Goal: Information Seeking & Learning: Learn about a topic

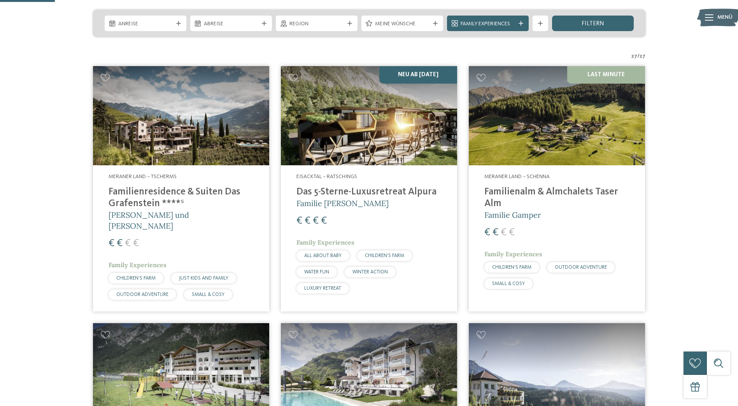
scroll to position [191, 0]
click at [346, 141] on img at bounding box center [369, 115] width 176 height 99
click at [565, 197] on h4 "Familienalm & Almchalets Taser Alm" at bounding box center [557, 197] width 145 height 23
click at [574, 196] on h4 "Familienalm & Almchalets Taser Alm" at bounding box center [557, 197] width 145 height 23
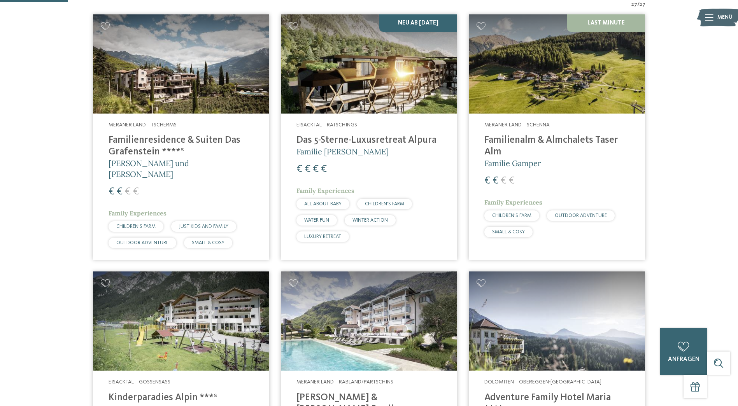
scroll to position [236, 0]
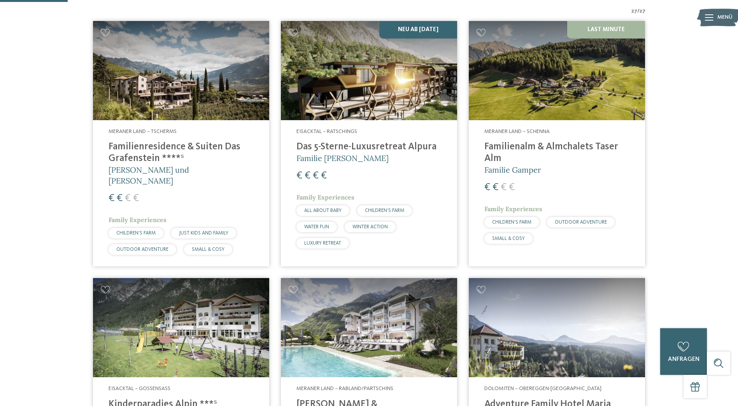
click at [137, 156] on h4 "Familienresidence & Suiten Das Grafenstein ****ˢ" at bounding box center [181, 152] width 145 height 23
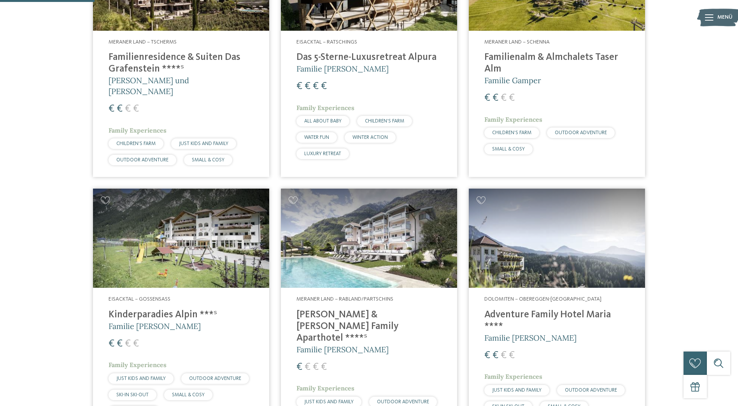
scroll to position [348, 0]
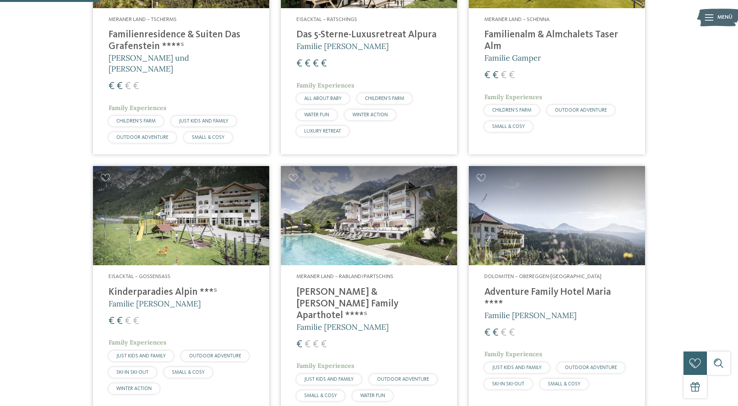
click at [146, 247] on img at bounding box center [181, 215] width 176 height 99
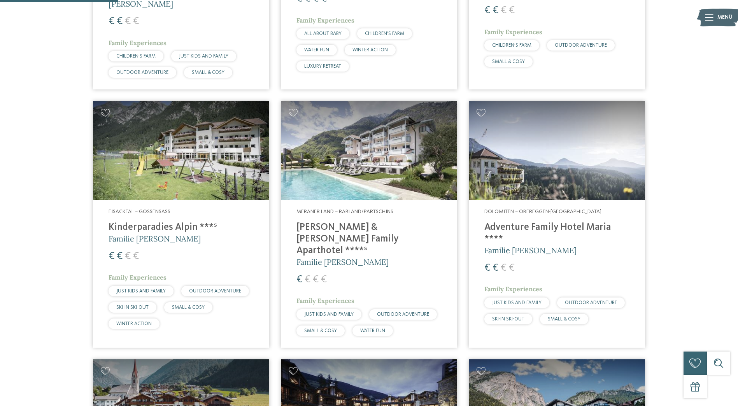
scroll to position [414, 0]
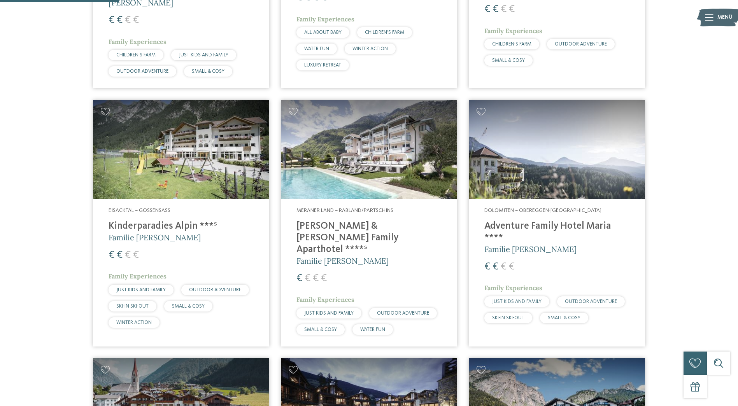
click at [338, 208] on span "Meraner Land – Rabland/Partschins" at bounding box center [345, 210] width 97 height 5
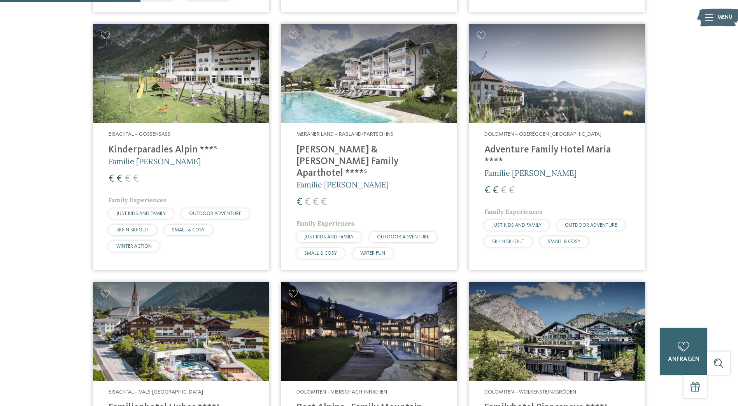
scroll to position [489, 0]
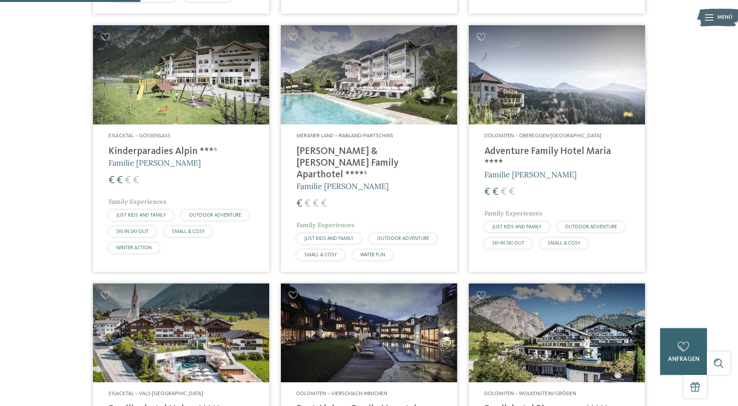
click at [568, 146] on h4 "Adventure Family Hotel Maria ****" at bounding box center [557, 157] width 145 height 23
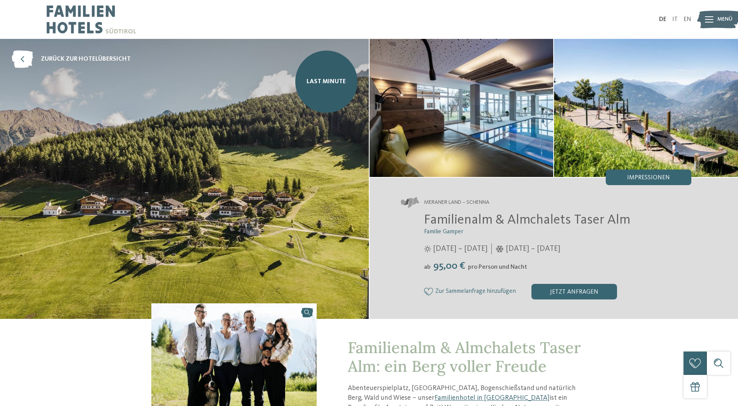
click at [646, 179] on span "Impressionen" at bounding box center [649, 178] width 43 height 6
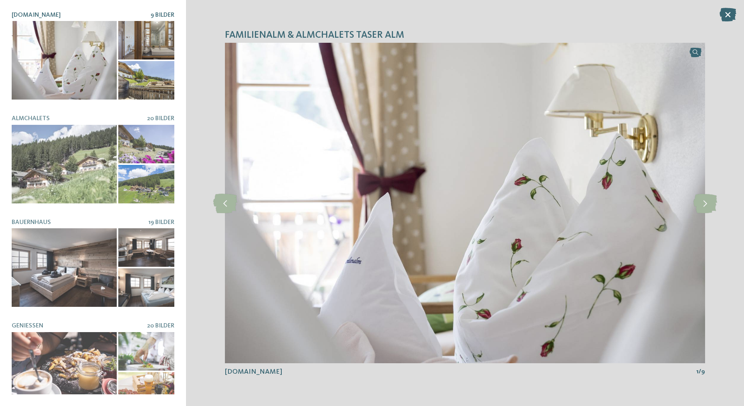
click at [711, 205] on icon at bounding box center [706, 202] width 24 height 19
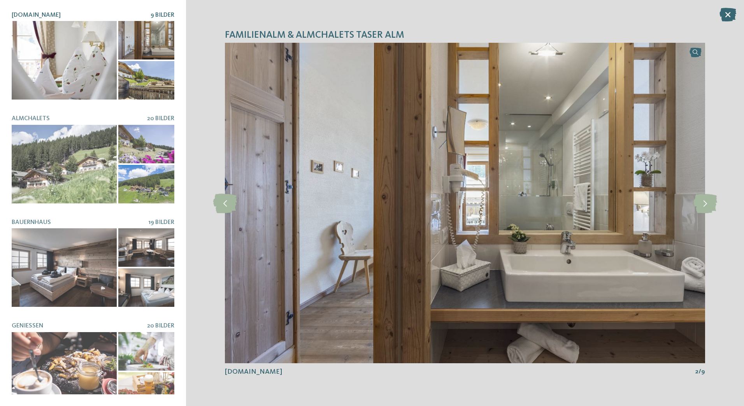
click at [707, 211] on icon at bounding box center [706, 202] width 24 height 19
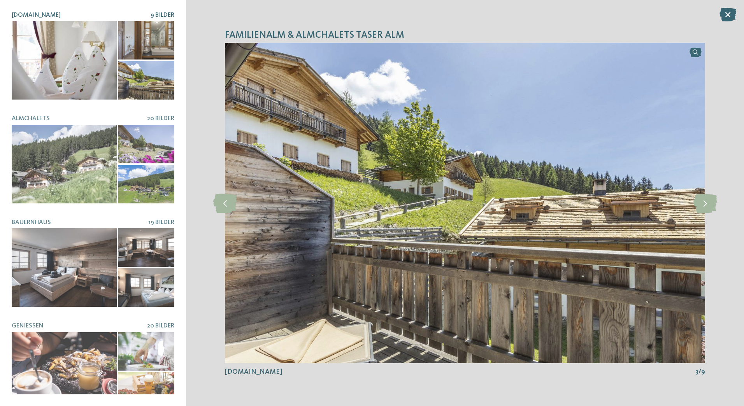
click at [706, 202] on icon at bounding box center [706, 202] width 24 height 19
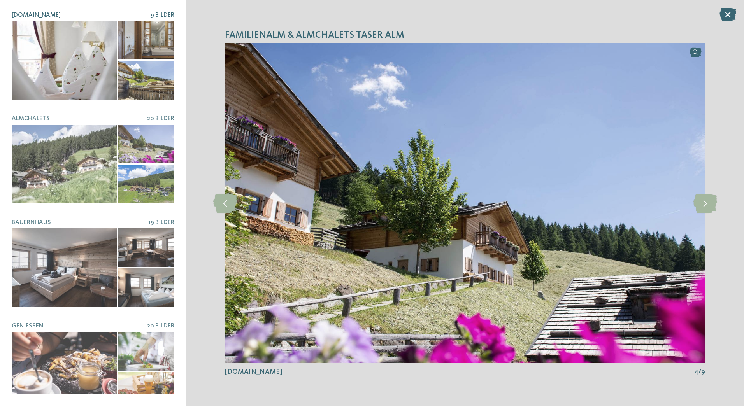
click at [696, 206] on icon at bounding box center [706, 202] width 24 height 19
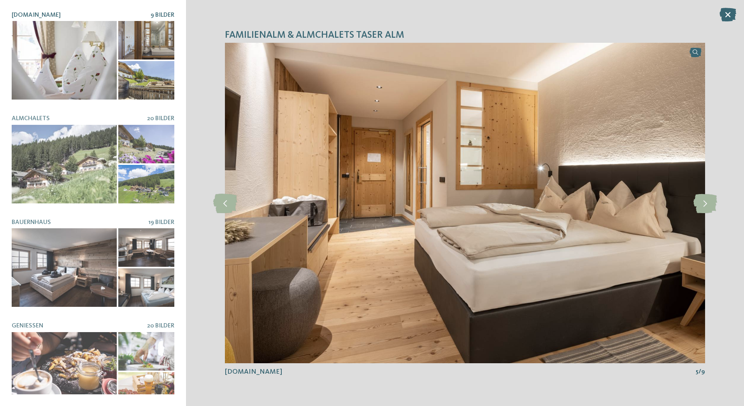
click at [703, 207] on icon at bounding box center [706, 202] width 24 height 19
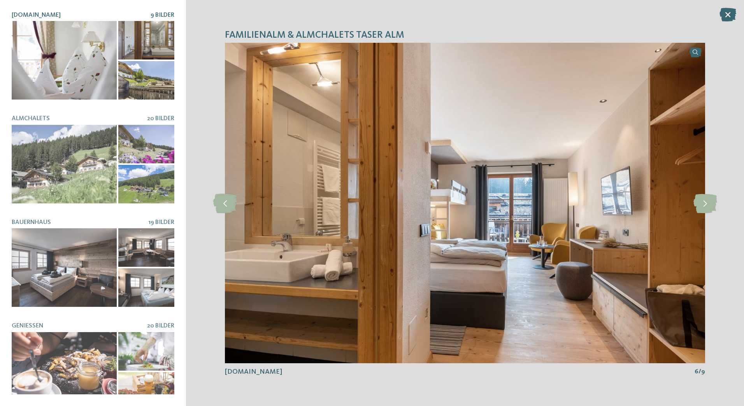
click at [707, 200] on icon at bounding box center [706, 202] width 24 height 19
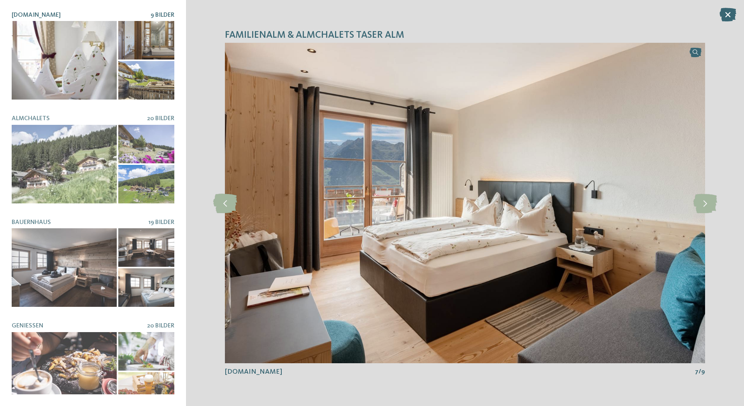
click at [701, 206] on icon at bounding box center [706, 202] width 24 height 19
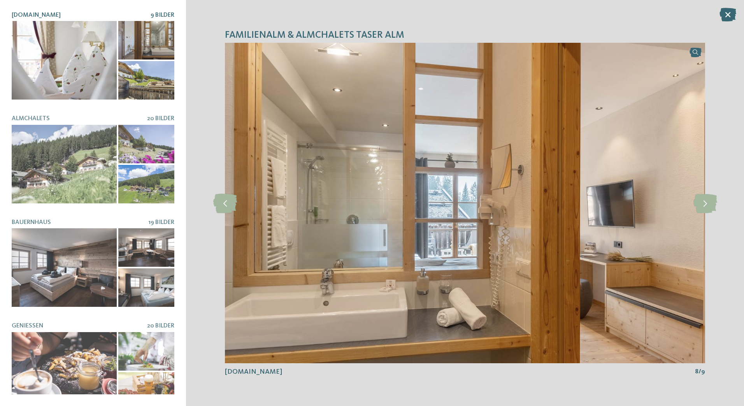
click at [710, 203] on icon at bounding box center [706, 202] width 24 height 19
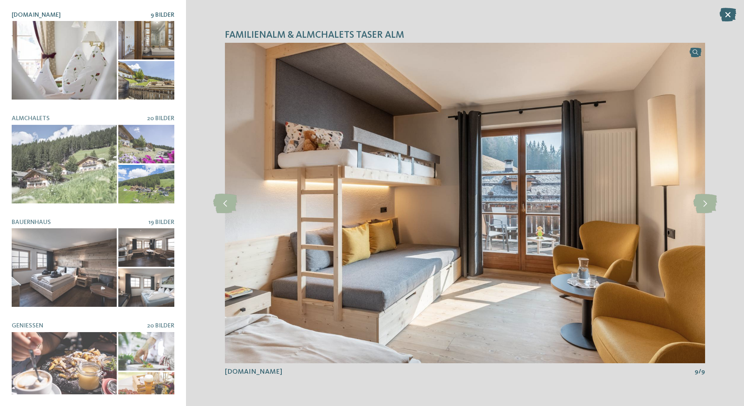
click at [705, 201] on icon at bounding box center [706, 202] width 24 height 19
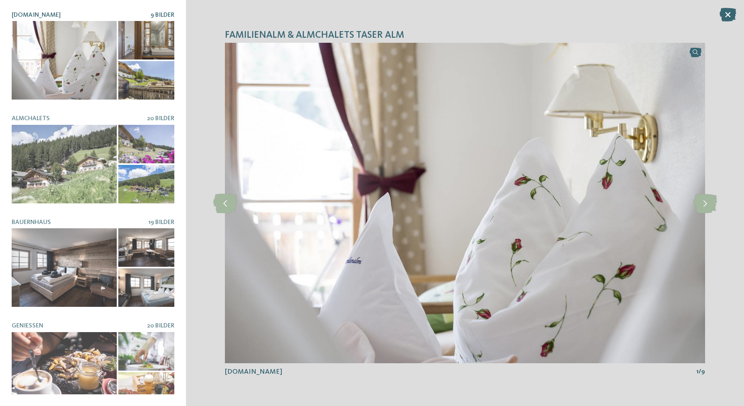
click at [709, 201] on icon at bounding box center [706, 202] width 24 height 19
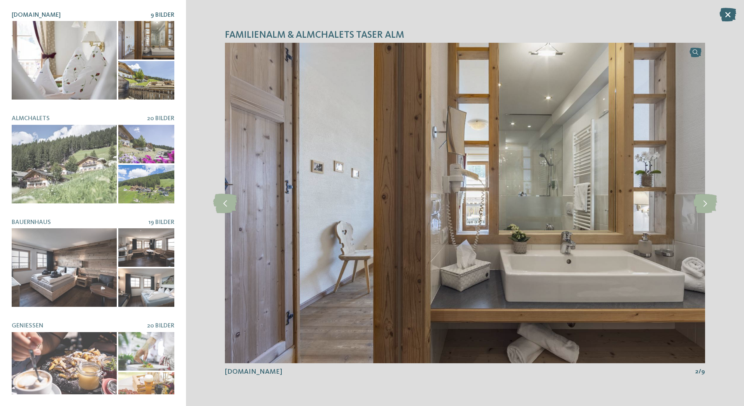
click at [708, 203] on icon at bounding box center [706, 202] width 24 height 19
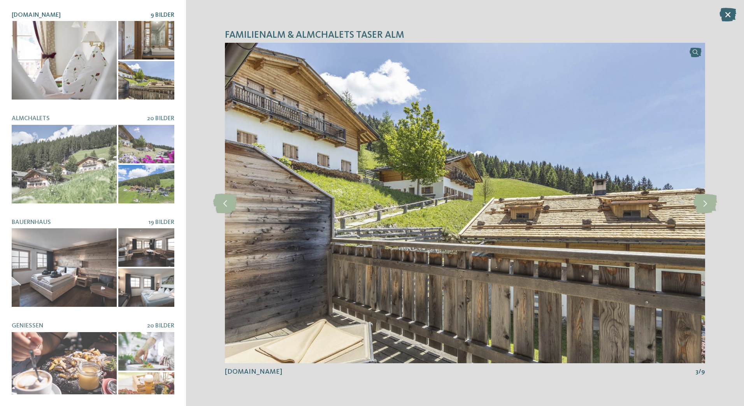
click at [53, 156] on div at bounding box center [64, 164] width 105 height 79
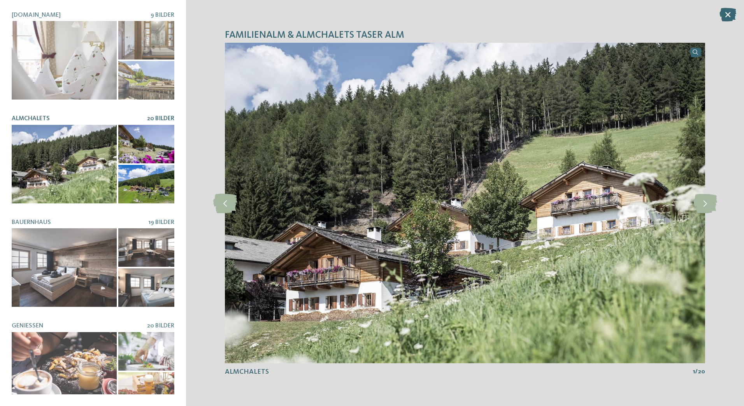
click at [705, 200] on icon at bounding box center [706, 202] width 24 height 19
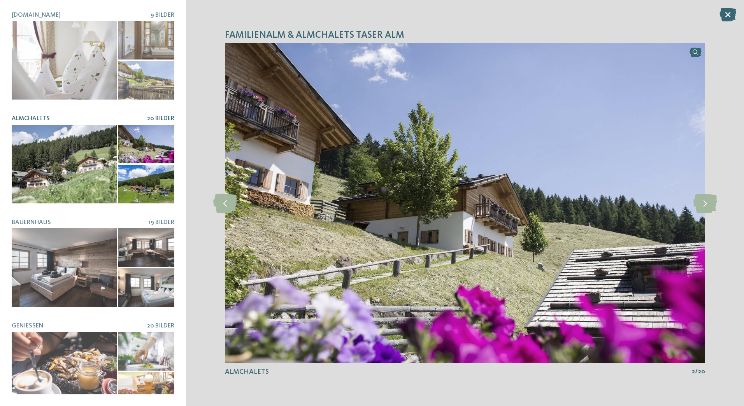
click at [710, 200] on icon at bounding box center [706, 202] width 24 height 19
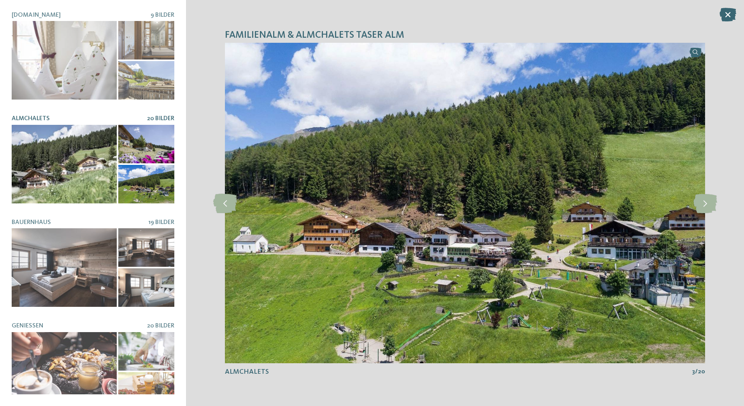
click at [706, 202] on icon at bounding box center [706, 202] width 24 height 19
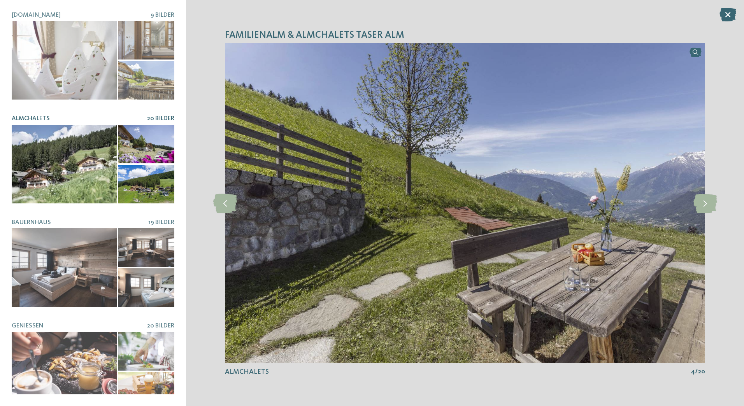
click at [215, 203] on icon at bounding box center [225, 202] width 24 height 19
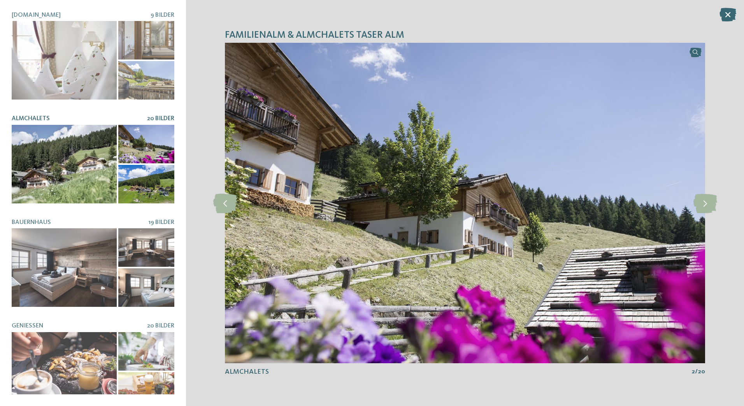
click at [221, 198] on icon at bounding box center [225, 202] width 24 height 19
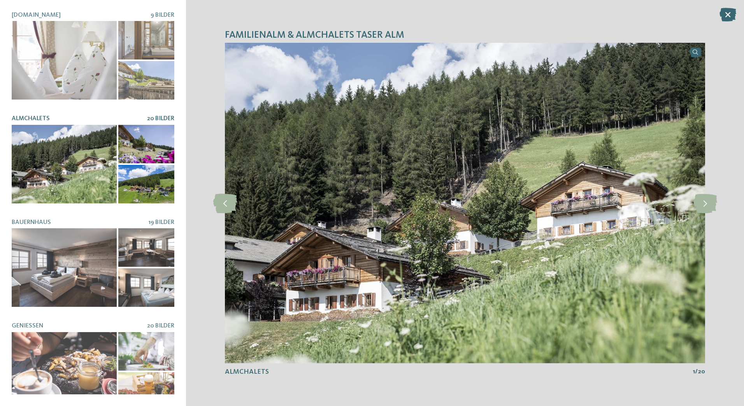
click at [702, 202] on icon at bounding box center [706, 202] width 24 height 19
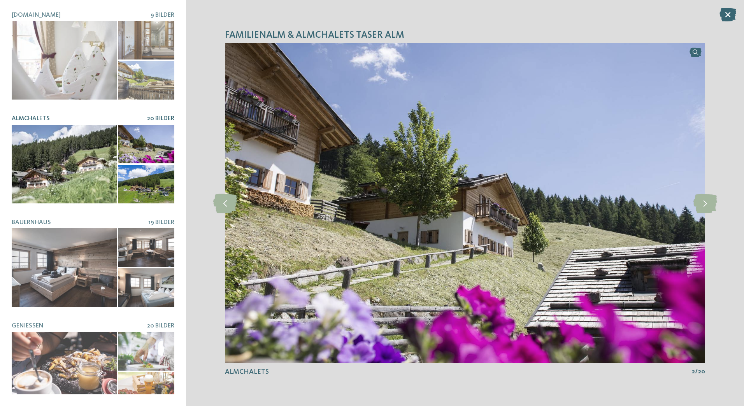
click at [704, 204] on icon at bounding box center [706, 202] width 24 height 19
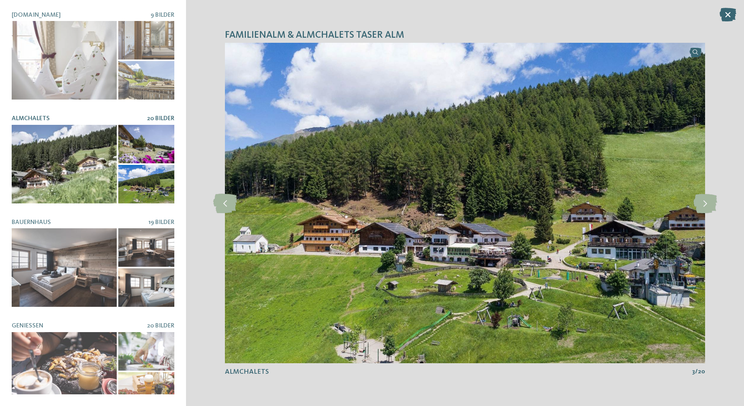
click at [707, 205] on icon at bounding box center [706, 202] width 24 height 19
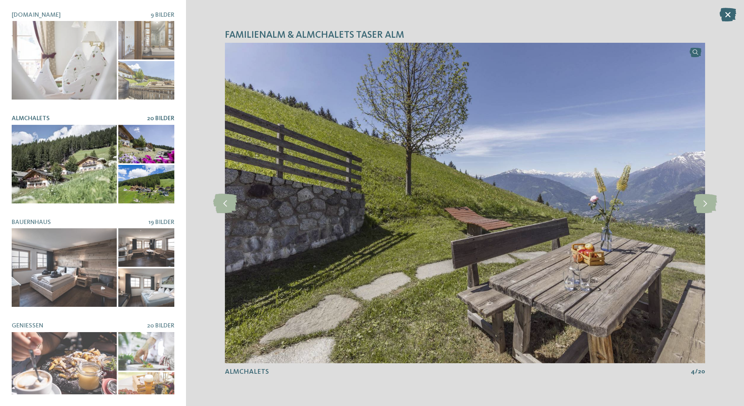
click at [714, 203] on icon at bounding box center [706, 202] width 24 height 19
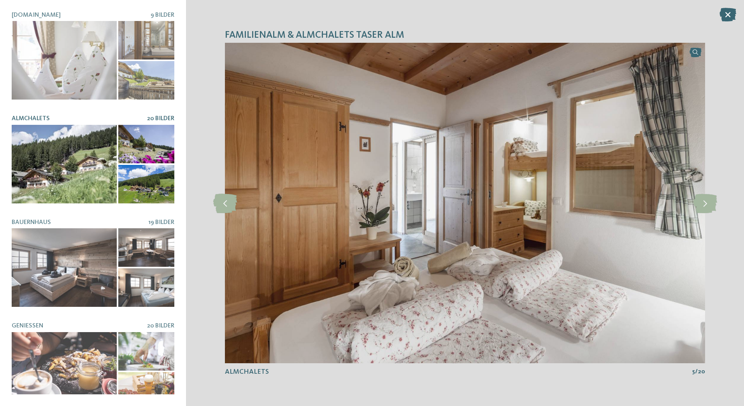
click at [709, 203] on icon at bounding box center [706, 202] width 24 height 19
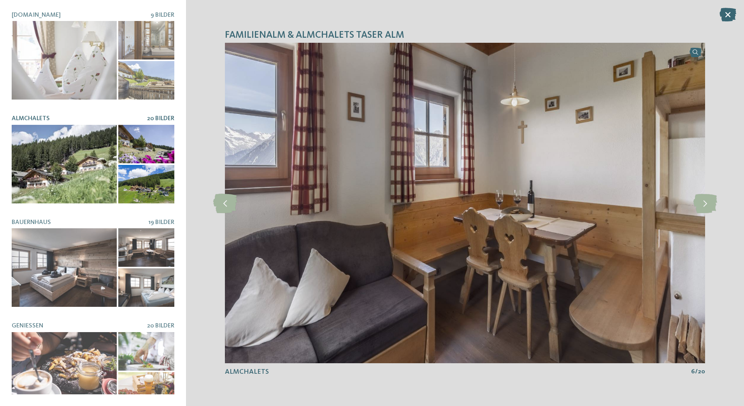
click at [705, 205] on icon at bounding box center [706, 202] width 24 height 19
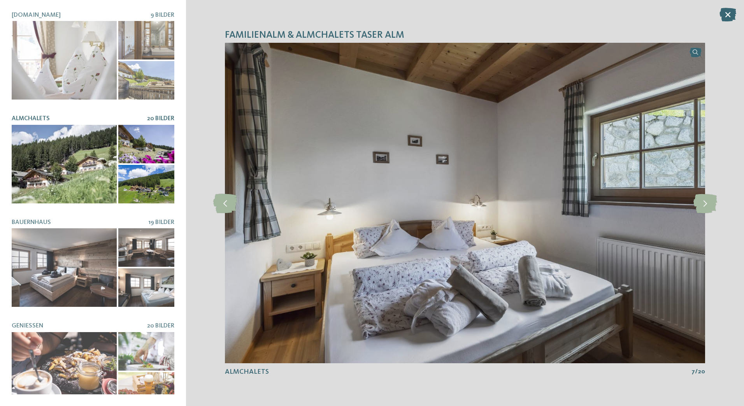
click at [710, 204] on icon at bounding box center [706, 202] width 24 height 19
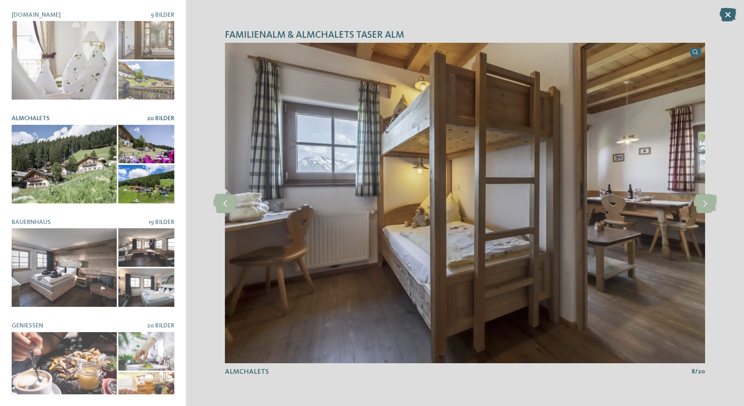
click at [706, 200] on icon at bounding box center [706, 202] width 24 height 19
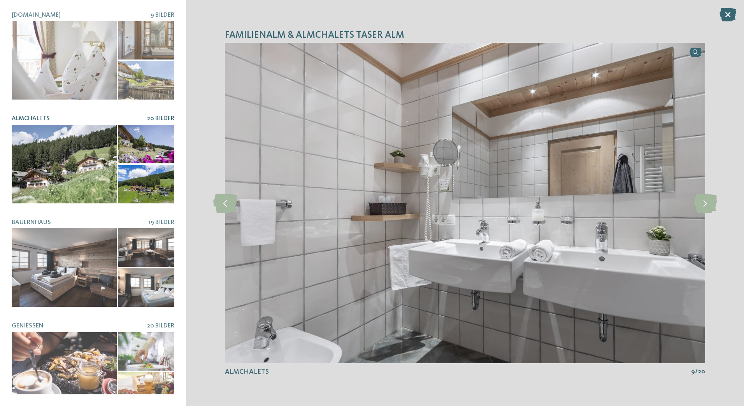
click at [710, 199] on icon at bounding box center [706, 202] width 24 height 19
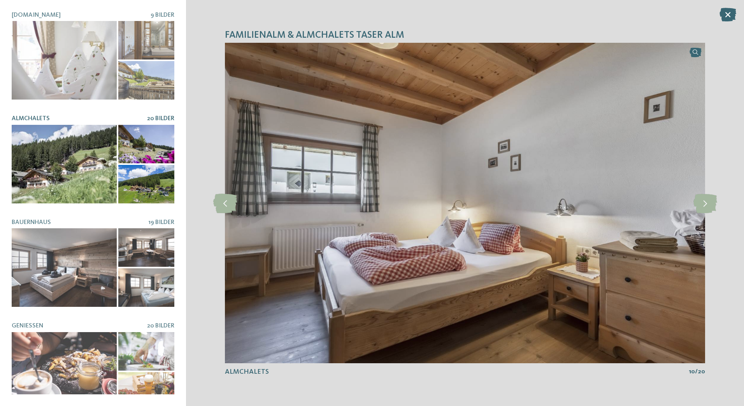
click at [709, 202] on icon at bounding box center [706, 202] width 24 height 19
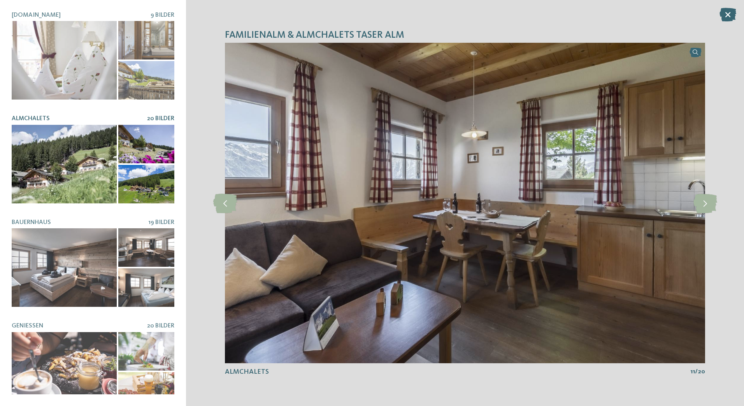
click at [707, 200] on icon at bounding box center [706, 202] width 24 height 19
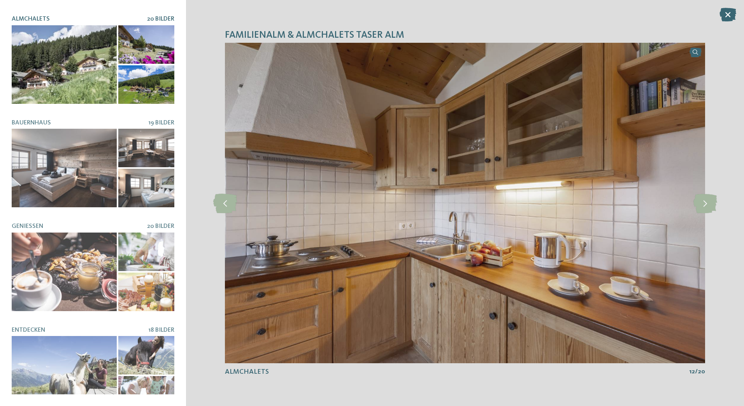
scroll to position [100, 0]
click at [61, 154] on div at bounding box center [64, 167] width 105 height 79
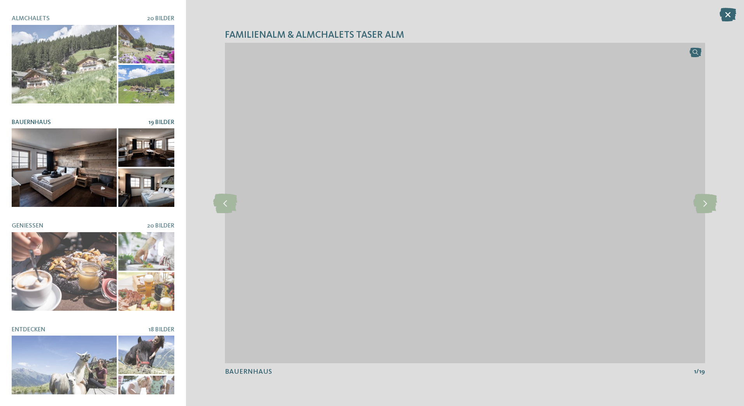
click at [63, 178] on div at bounding box center [64, 167] width 105 height 79
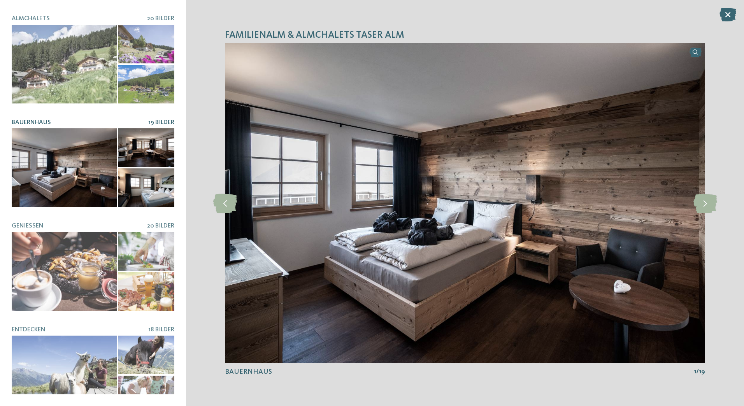
click at [707, 204] on icon at bounding box center [706, 202] width 24 height 19
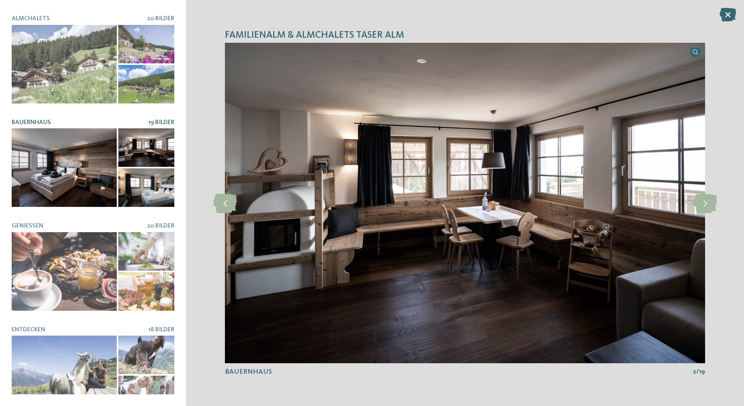
click at [709, 200] on icon at bounding box center [706, 202] width 24 height 19
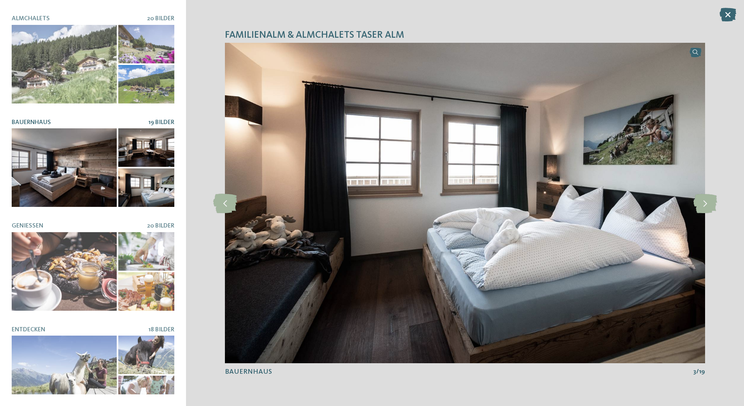
click at [707, 200] on icon at bounding box center [706, 202] width 24 height 19
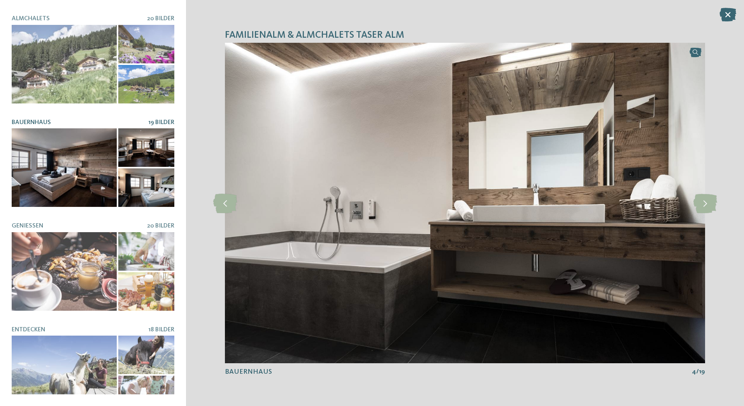
click at [710, 199] on icon at bounding box center [706, 202] width 24 height 19
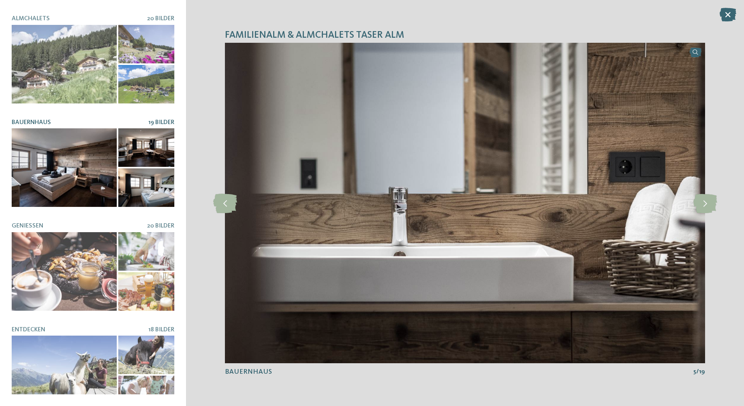
click at [707, 202] on icon at bounding box center [706, 202] width 24 height 19
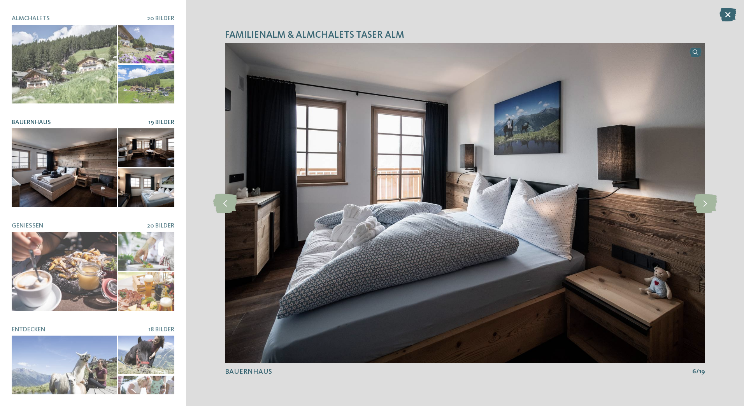
click at [705, 203] on icon at bounding box center [706, 202] width 24 height 19
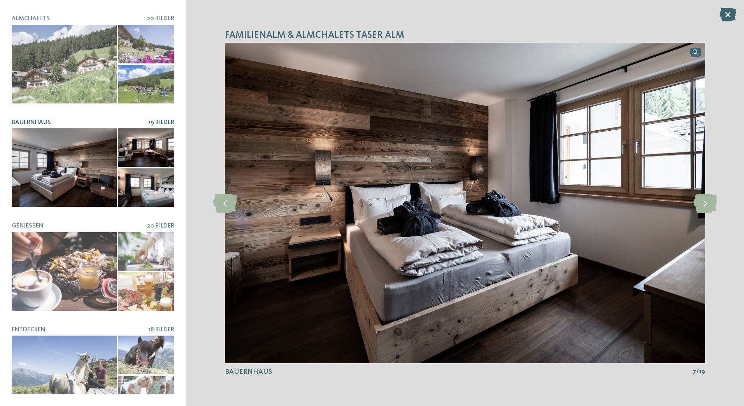
click at [707, 204] on icon at bounding box center [706, 202] width 24 height 19
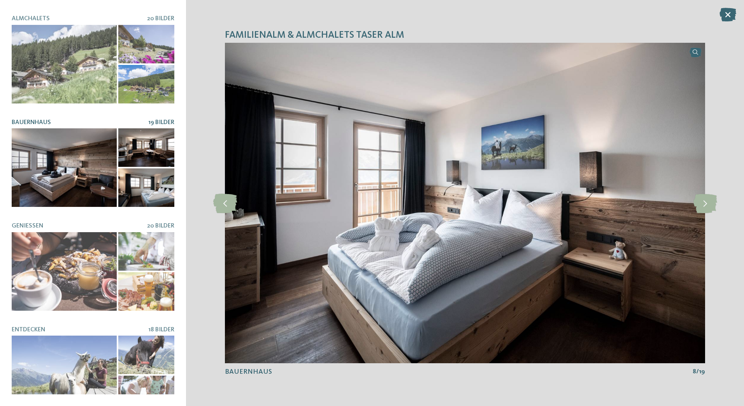
click at [706, 205] on icon at bounding box center [706, 202] width 24 height 19
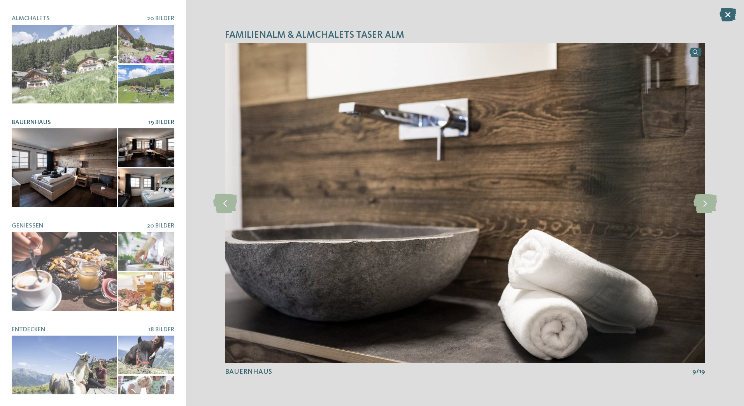
click at [703, 207] on icon at bounding box center [706, 202] width 24 height 19
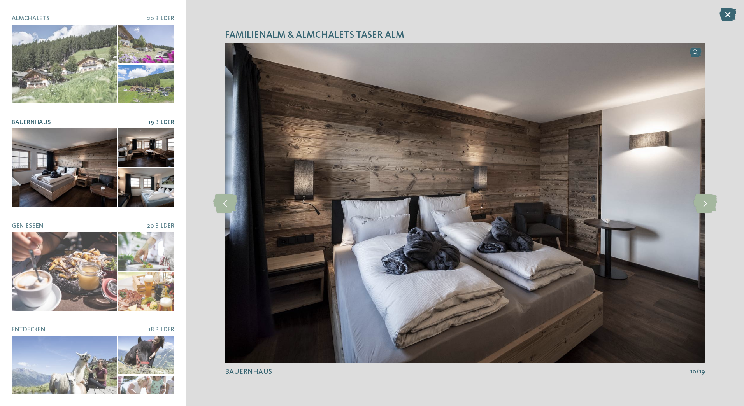
click at [707, 204] on icon at bounding box center [706, 202] width 24 height 19
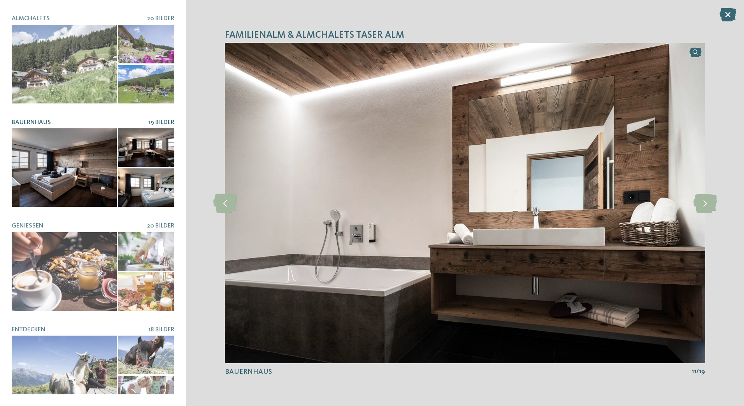
click at [708, 204] on icon at bounding box center [706, 202] width 24 height 19
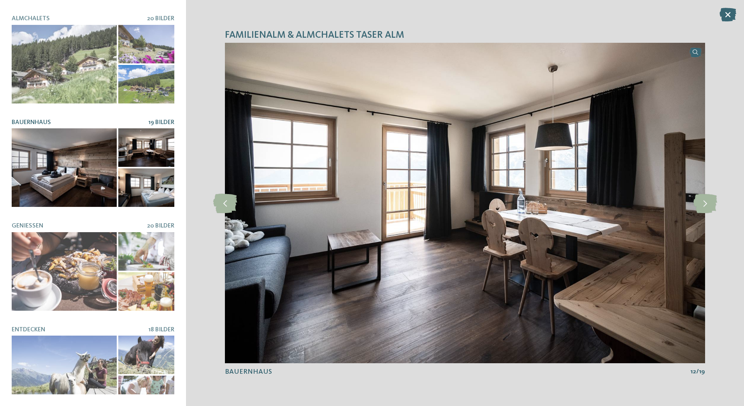
click at [708, 204] on icon at bounding box center [706, 202] width 24 height 19
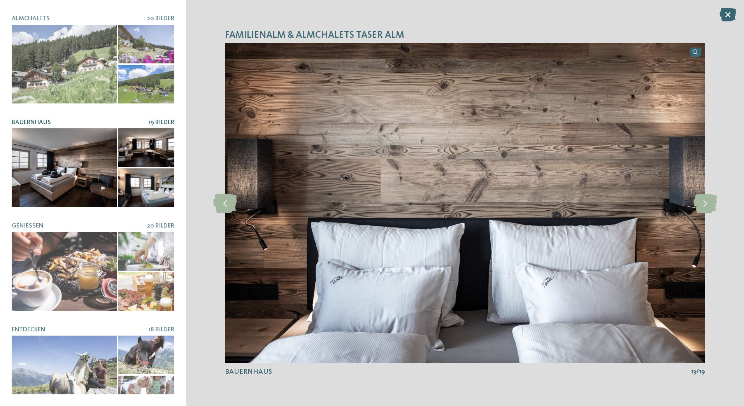
click at [706, 206] on icon at bounding box center [706, 202] width 24 height 19
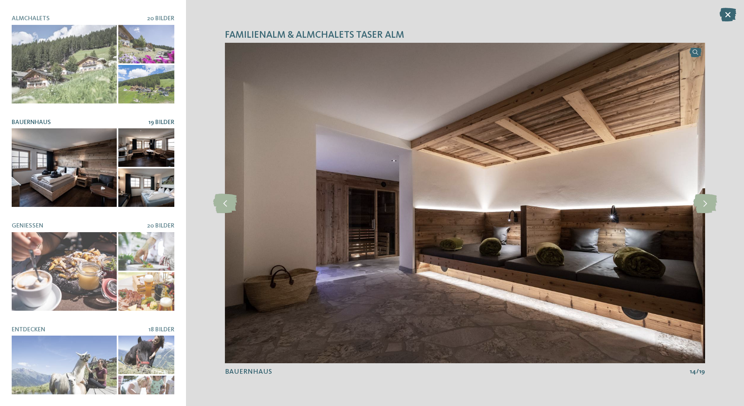
click at [66, 253] on div at bounding box center [64, 271] width 105 height 79
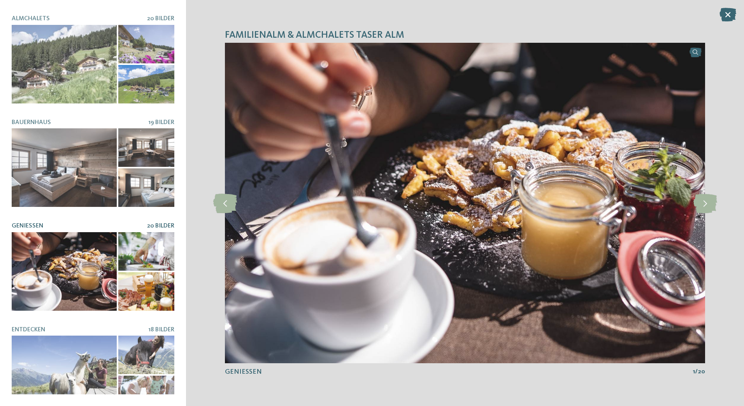
click at [706, 200] on icon at bounding box center [706, 202] width 24 height 19
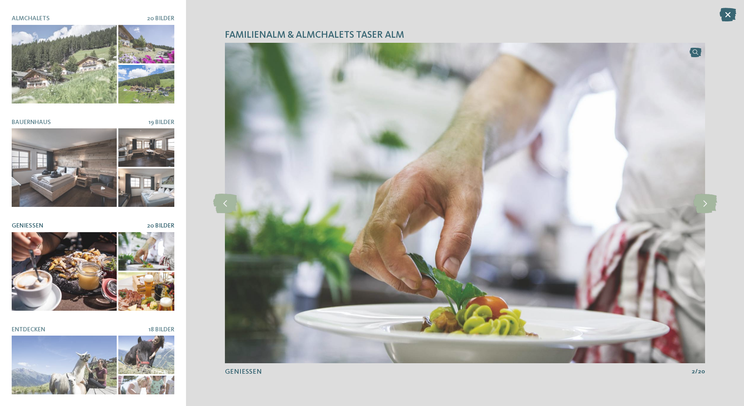
click at [710, 202] on icon at bounding box center [706, 202] width 24 height 19
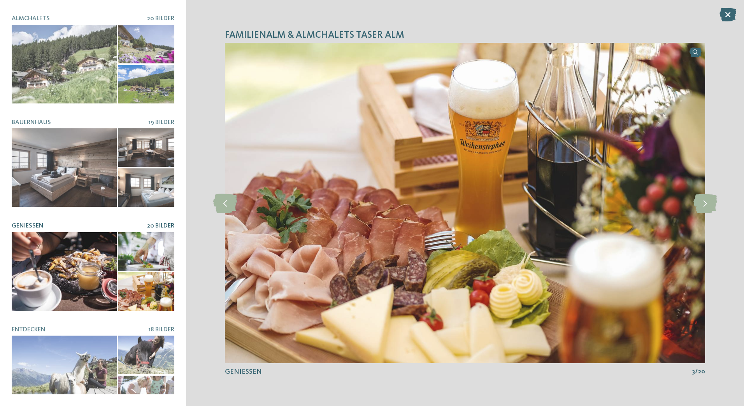
click at [706, 204] on icon at bounding box center [706, 202] width 24 height 19
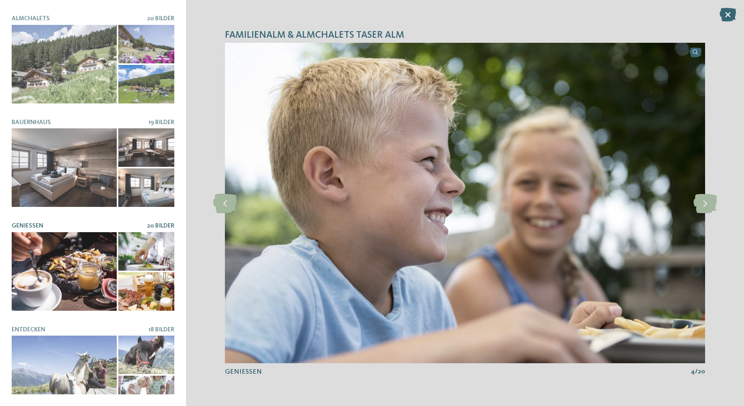
click at [706, 204] on icon at bounding box center [706, 202] width 24 height 19
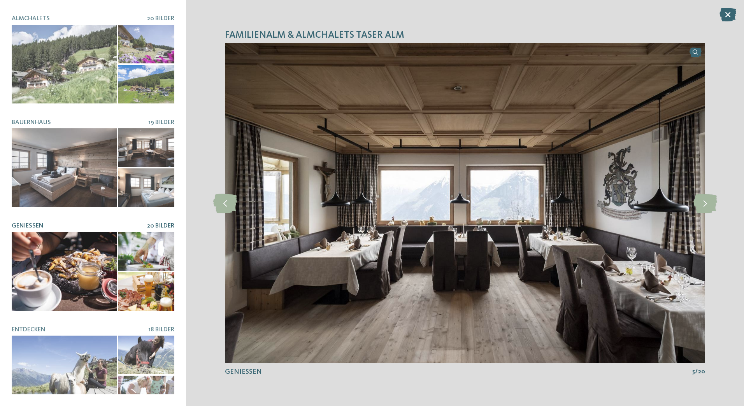
click at [706, 204] on icon at bounding box center [706, 202] width 24 height 19
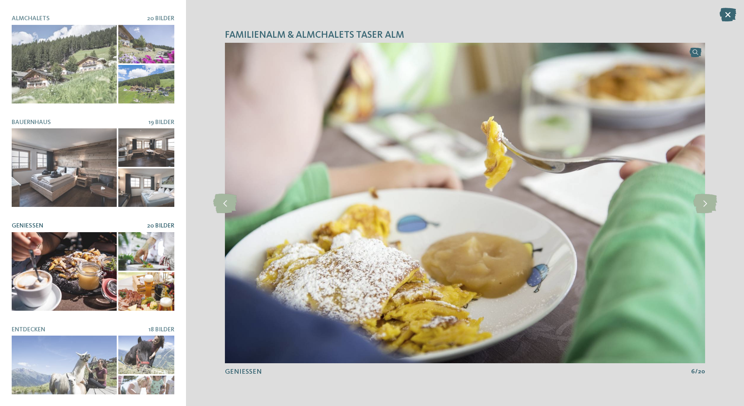
click at [706, 205] on icon at bounding box center [706, 202] width 24 height 19
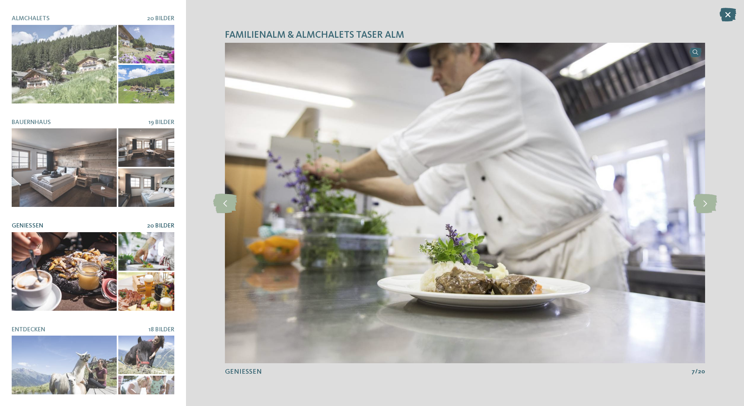
click at [700, 208] on icon at bounding box center [706, 202] width 24 height 19
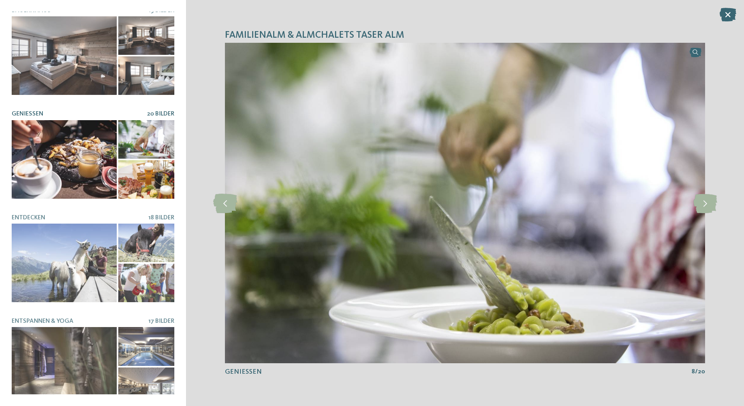
scroll to position [212, 0]
click at [706, 205] on icon at bounding box center [706, 202] width 24 height 19
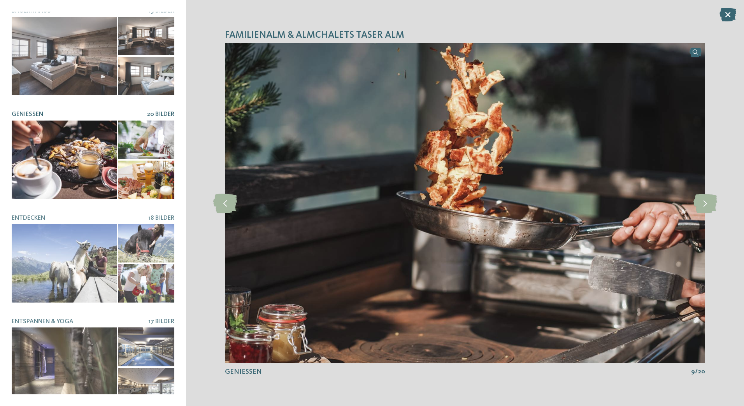
click at [708, 204] on icon at bounding box center [706, 202] width 24 height 19
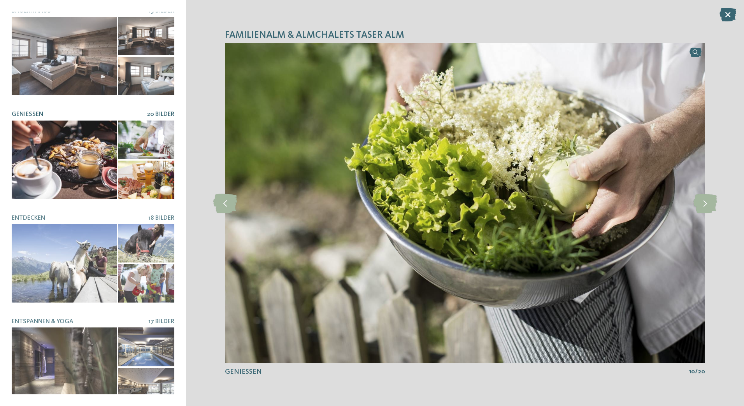
click at [702, 208] on icon at bounding box center [706, 202] width 24 height 19
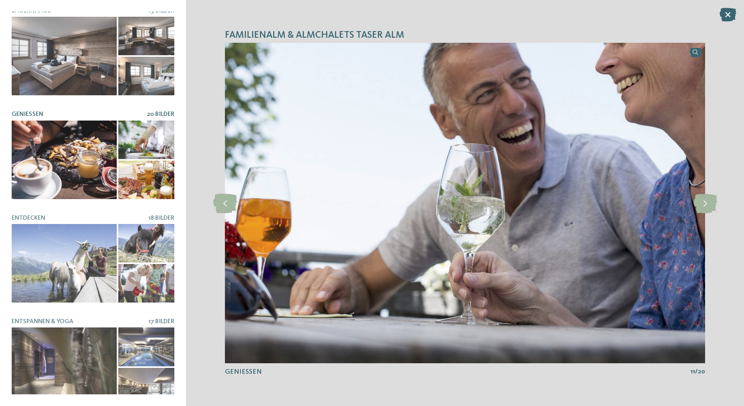
scroll to position [212, 0]
click at [47, 247] on div at bounding box center [64, 263] width 105 height 79
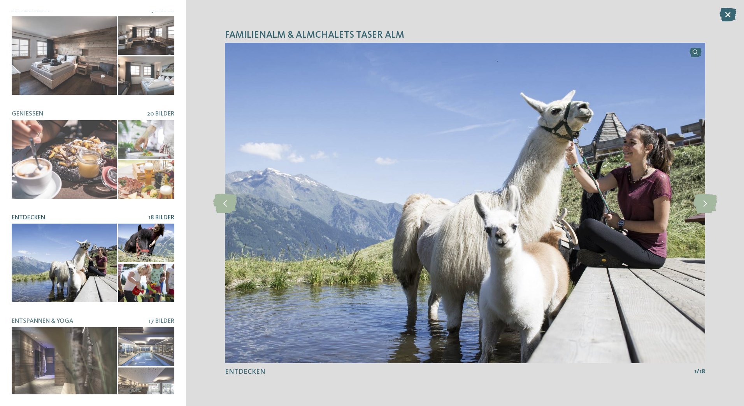
click at [707, 204] on icon at bounding box center [706, 202] width 24 height 19
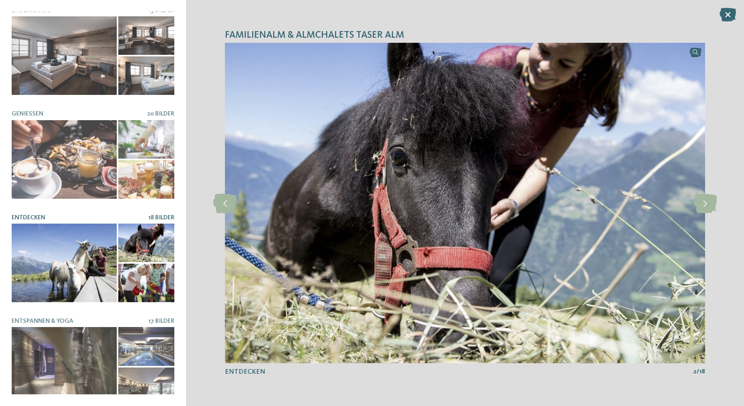
click at [710, 203] on icon at bounding box center [706, 202] width 24 height 19
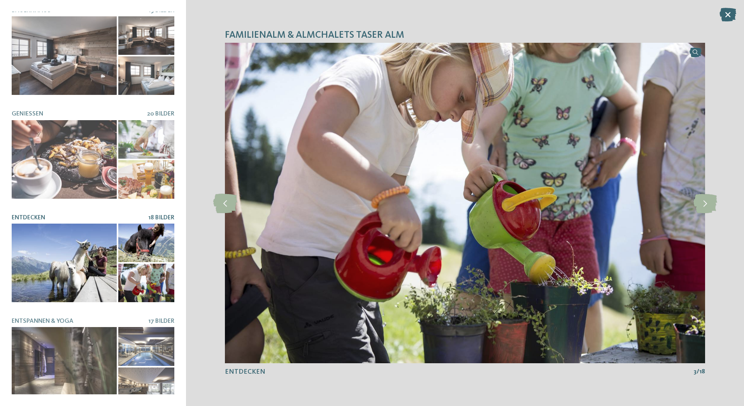
click at [706, 206] on icon at bounding box center [706, 202] width 24 height 19
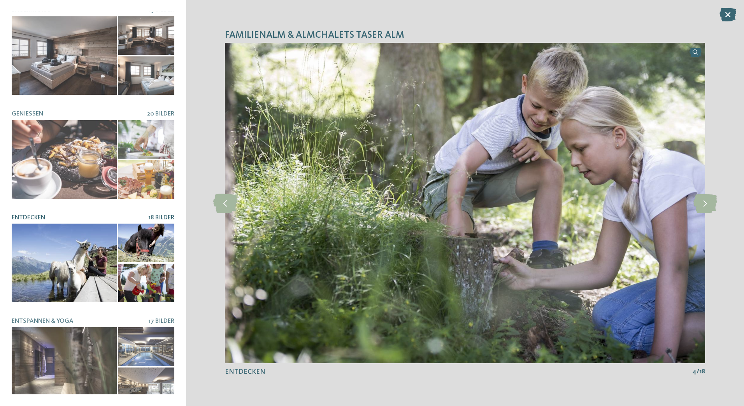
click at [710, 204] on icon at bounding box center [706, 202] width 24 height 19
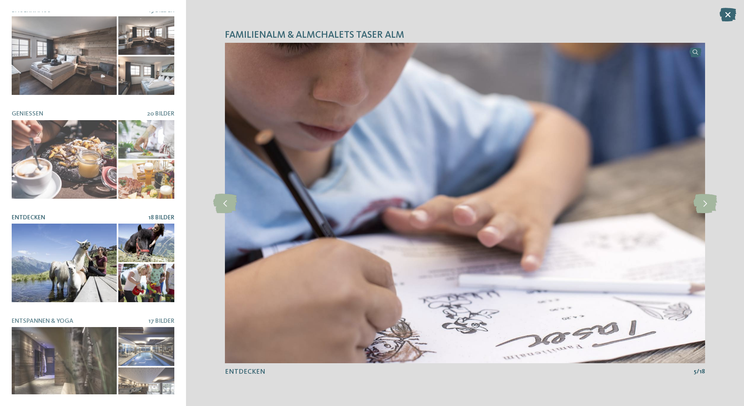
click at [708, 204] on icon at bounding box center [706, 202] width 24 height 19
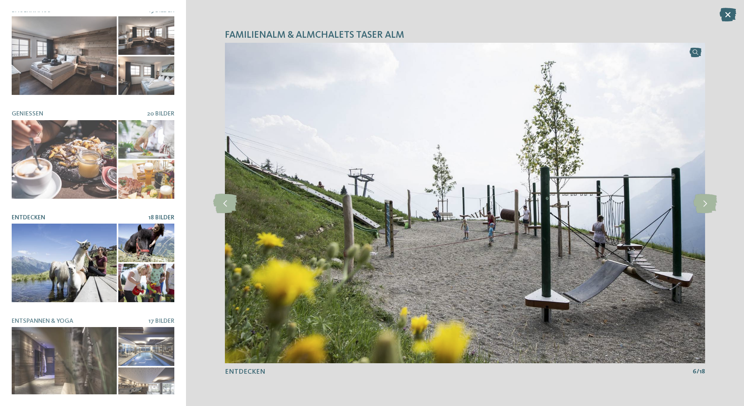
click at [706, 204] on icon at bounding box center [706, 202] width 24 height 19
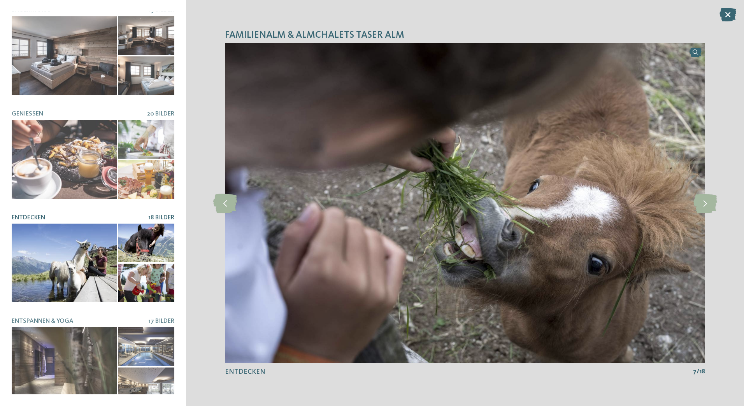
click at [710, 203] on icon at bounding box center [706, 202] width 24 height 19
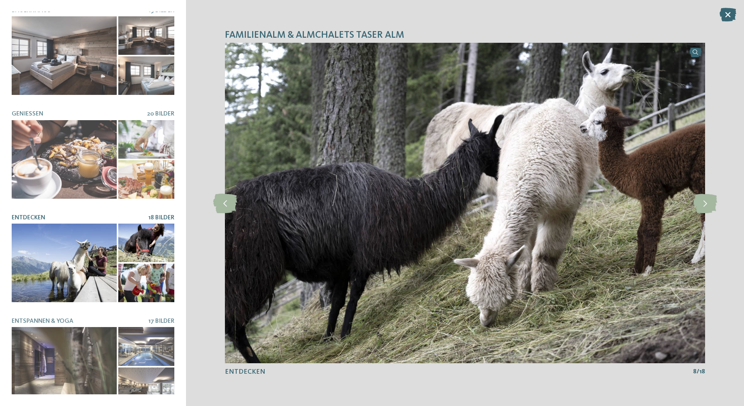
click at [712, 203] on icon at bounding box center [706, 202] width 24 height 19
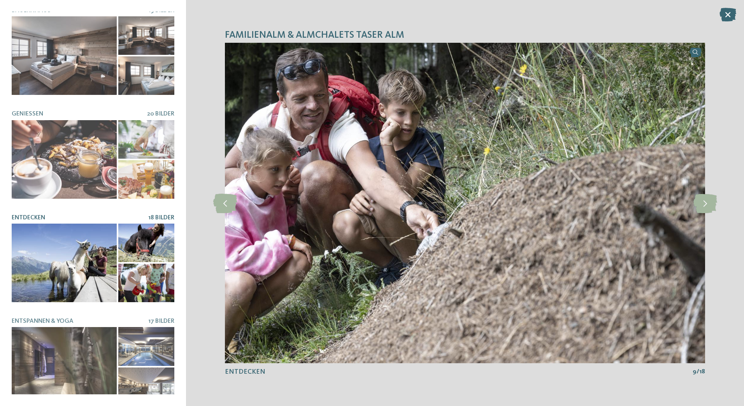
click at [708, 201] on icon at bounding box center [706, 202] width 24 height 19
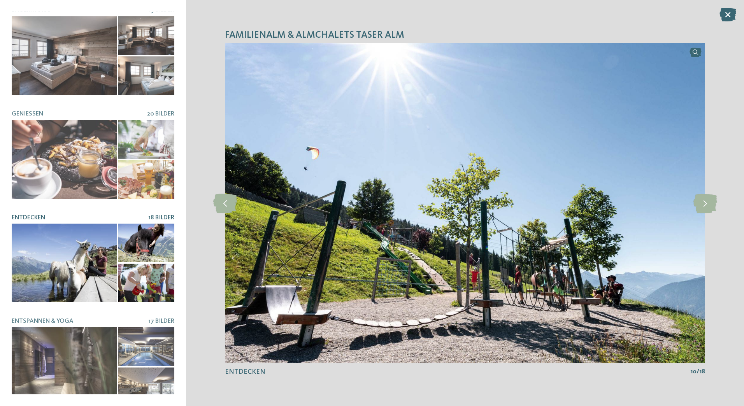
click at [710, 200] on icon at bounding box center [706, 202] width 24 height 19
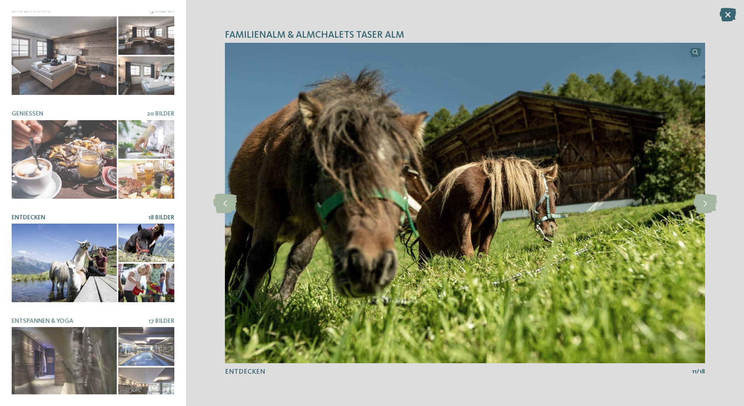
click at [713, 200] on icon at bounding box center [706, 202] width 24 height 19
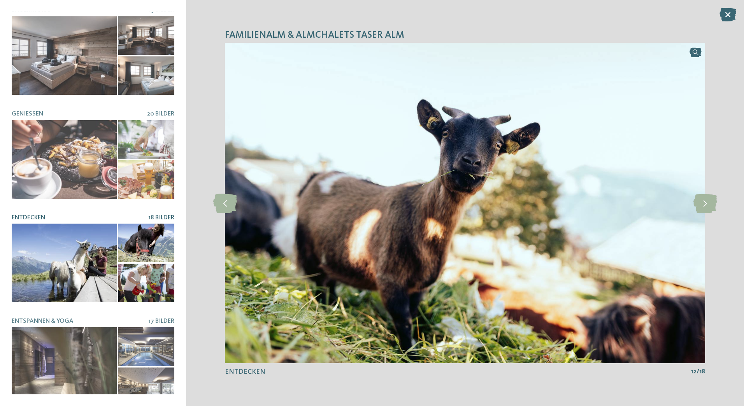
click at [710, 200] on icon at bounding box center [706, 202] width 24 height 19
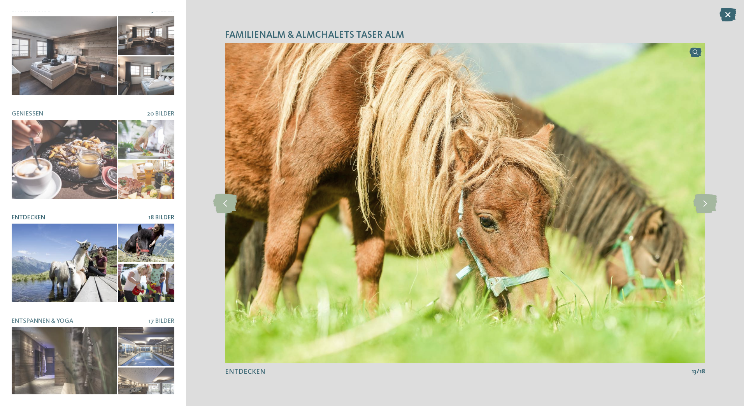
click at [710, 199] on icon at bounding box center [706, 202] width 24 height 19
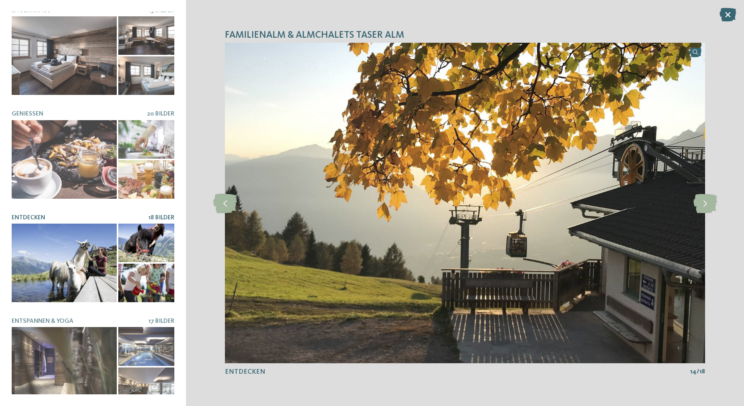
click at [707, 200] on icon at bounding box center [706, 202] width 24 height 19
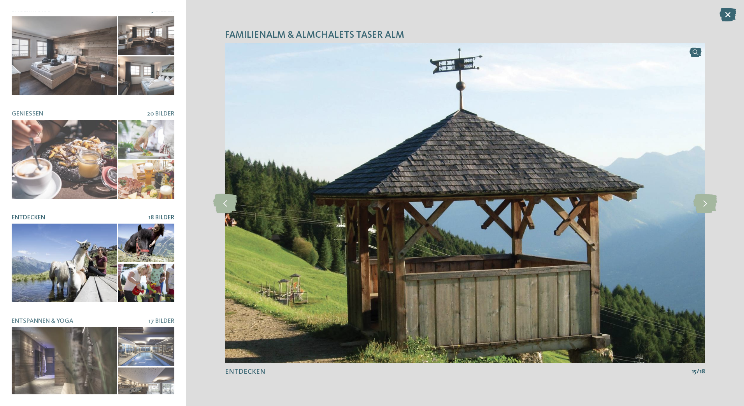
click at [709, 200] on icon at bounding box center [706, 202] width 24 height 19
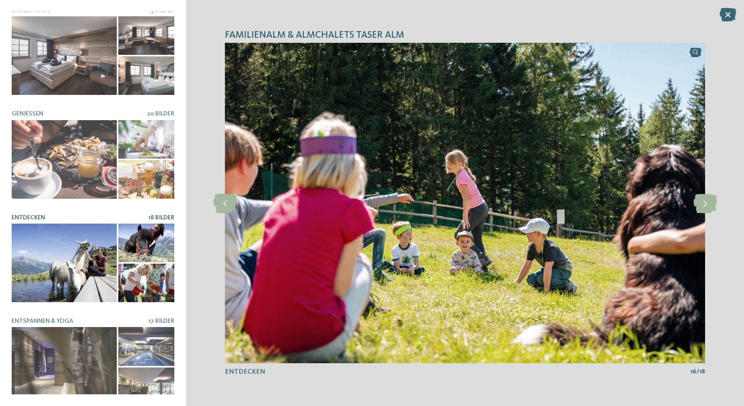
click at [713, 199] on icon at bounding box center [706, 202] width 24 height 19
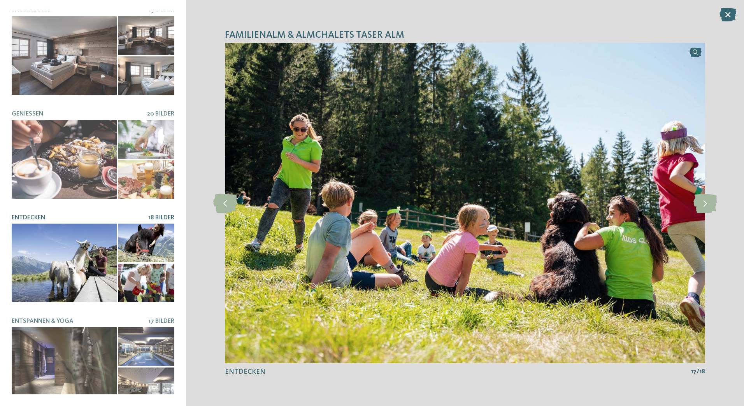
click at [710, 199] on icon at bounding box center [706, 202] width 24 height 19
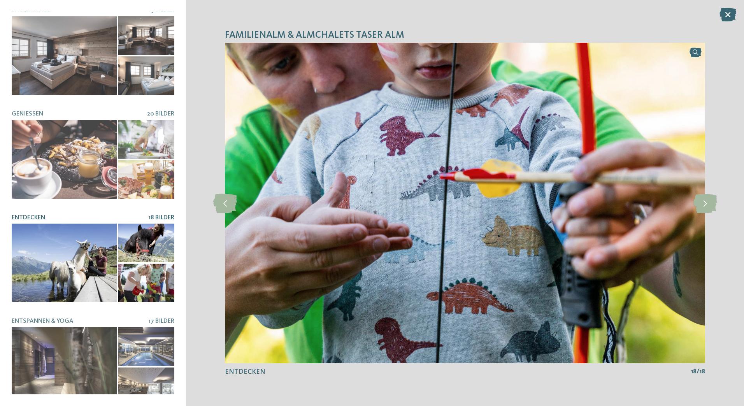
click at [709, 200] on icon at bounding box center [706, 202] width 24 height 19
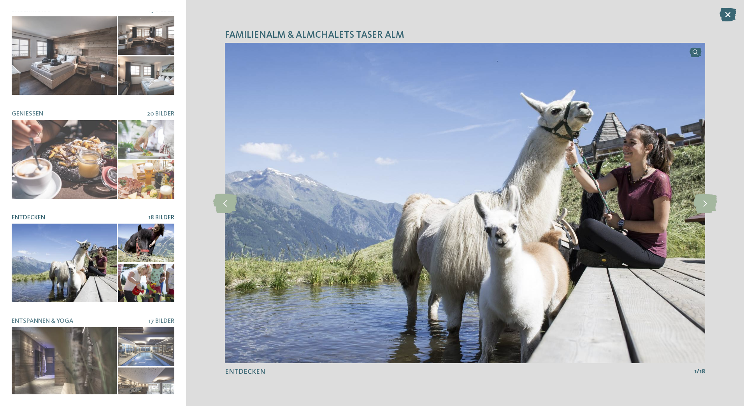
click at [710, 200] on icon at bounding box center [706, 202] width 24 height 19
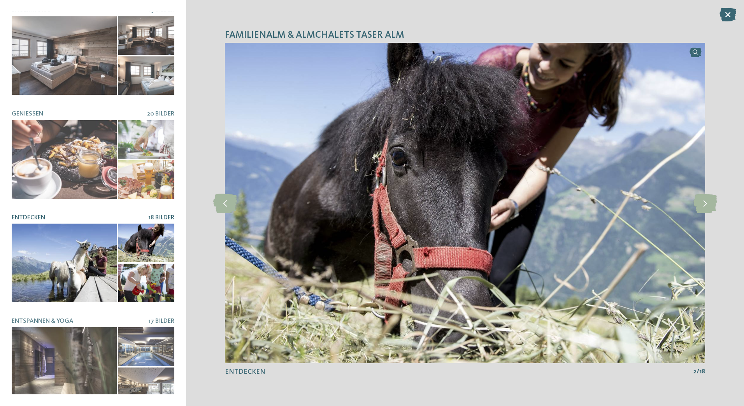
click at [43, 375] on div at bounding box center [64, 366] width 105 height 79
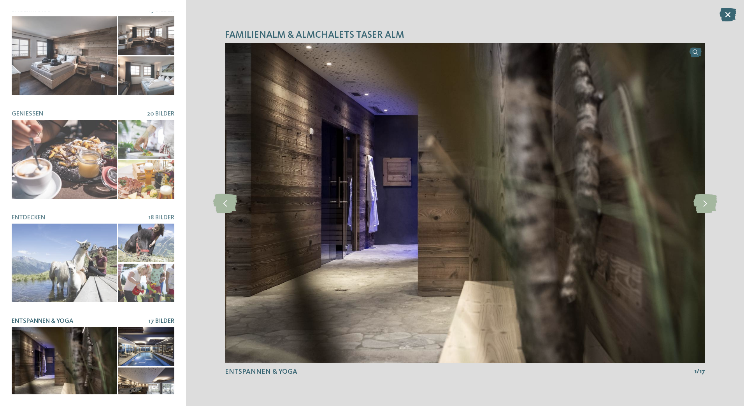
click at [709, 199] on icon at bounding box center [706, 202] width 24 height 19
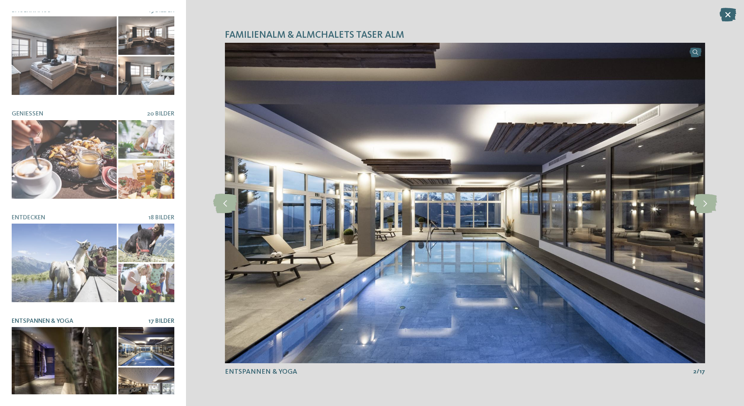
click at [702, 203] on icon at bounding box center [706, 202] width 24 height 19
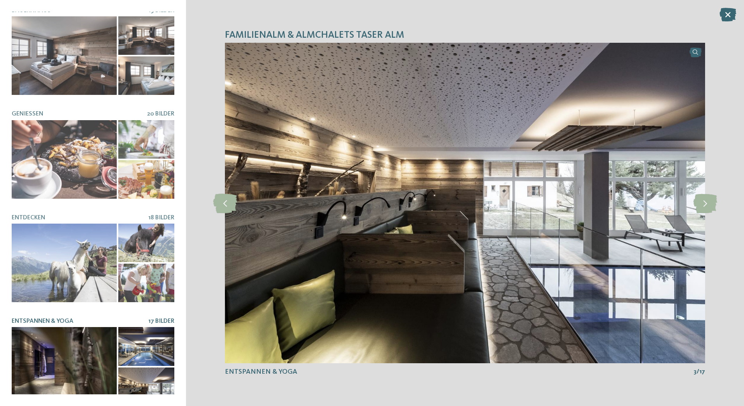
click at [707, 203] on icon at bounding box center [706, 202] width 24 height 19
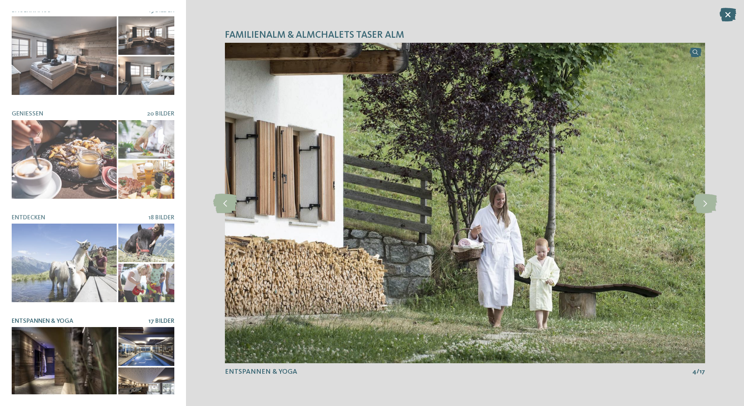
click at [710, 202] on icon at bounding box center [706, 202] width 24 height 19
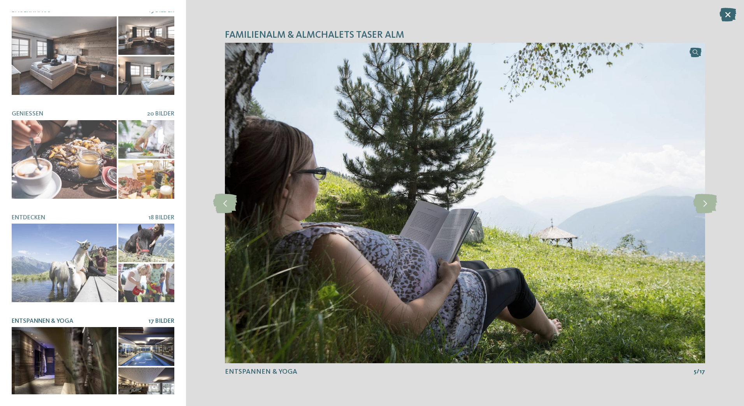
click at [714, 199] on icon at bounding box center [706, 202] width 24 height 19
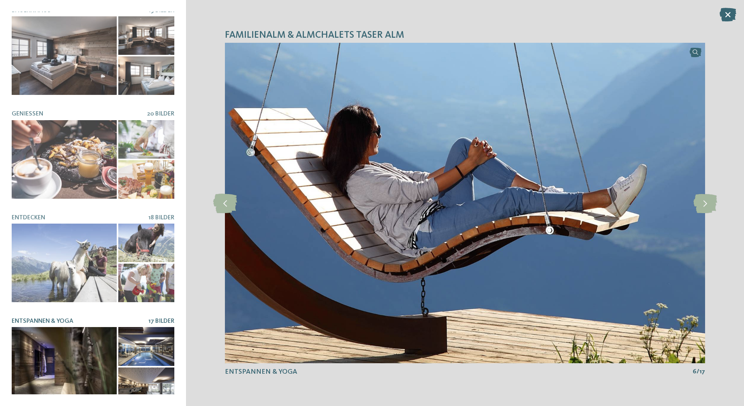
click at [714, 202] on icon at bounding box center [706, 202] width 24 height 19
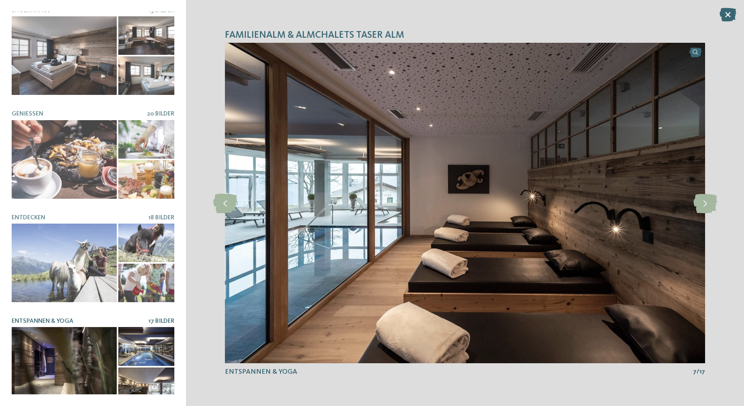
click at [708, 203] on icon at bounding box center [706, 202] width 24 height 19
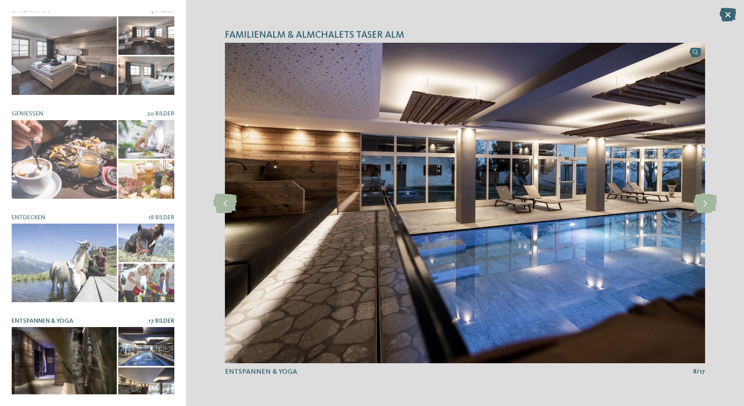
click at [714, 202] on icon at bounding box center [706, 202] width 24 height 19
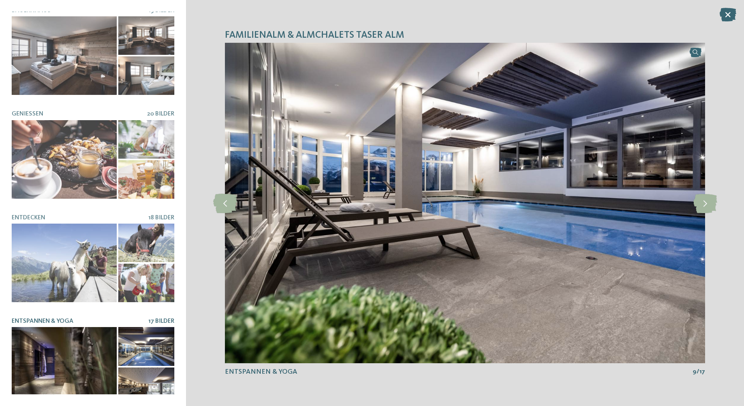
click at [715, 202] on icon at bounding box center [706, 202] width 24 height 19
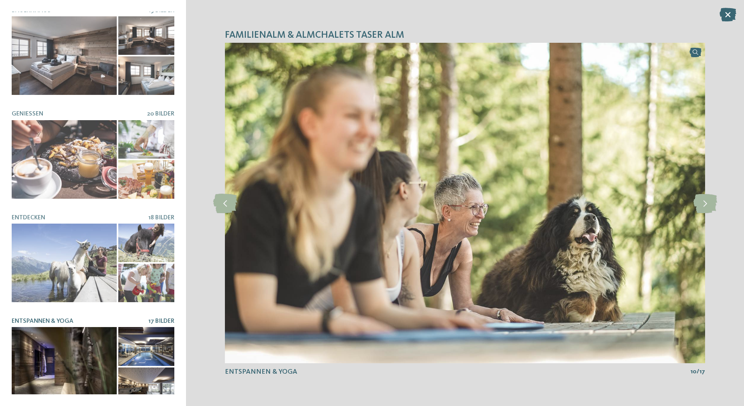
click at [708, 202] on icon at bounding box center [706, 202] width 24 height 19
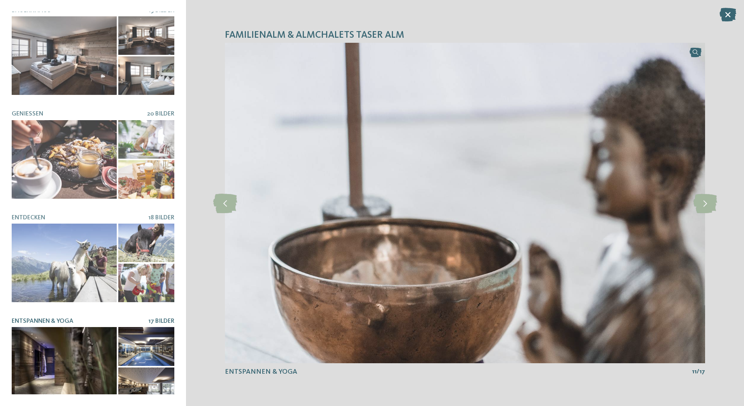
click at [710, 201] on icon at bounding box center [706, 202] width 24 height 19
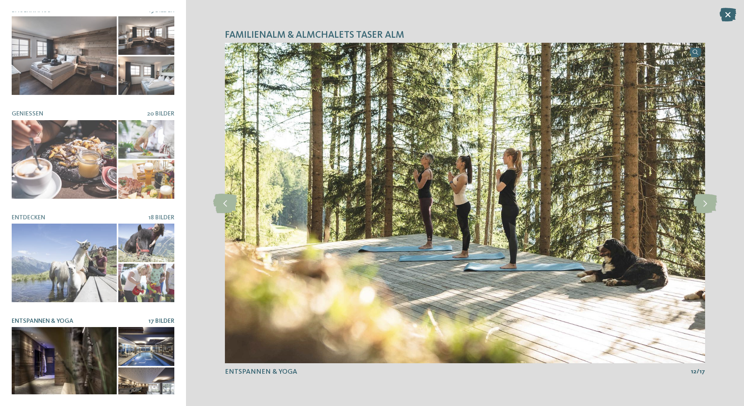
click at [712, 201] on icon at bounding box center [706, 202] width 24 height 19
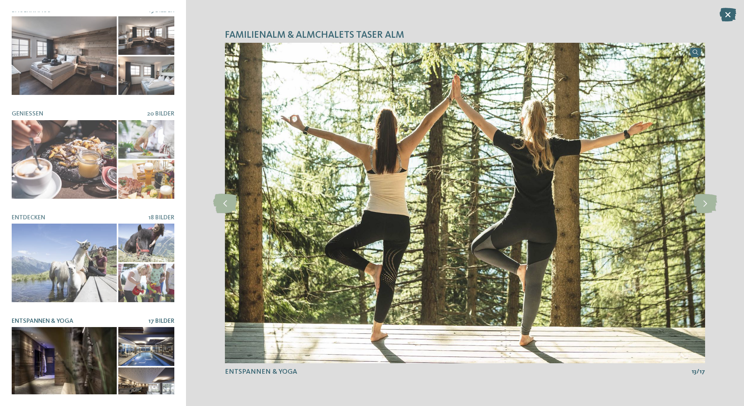
click at [710, 201] on icon at bounding box center [706, 202] width 24 height 19
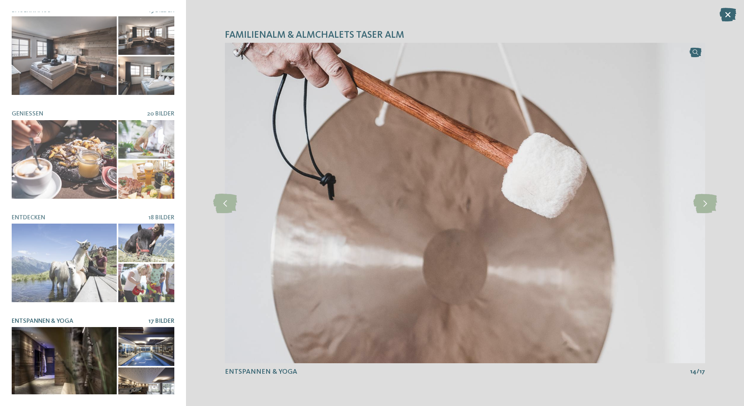
click at [711, 200] on icon at bounding box center [706, 202] width 24 height 19
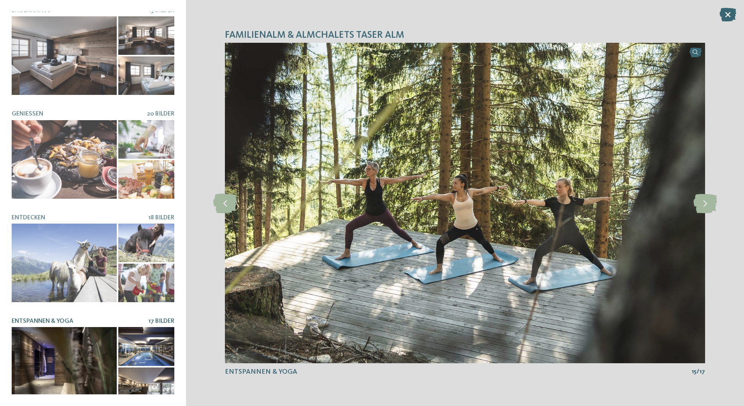
click at [713, 201] on icon at bounding box center [706, 202] width 24 height 19
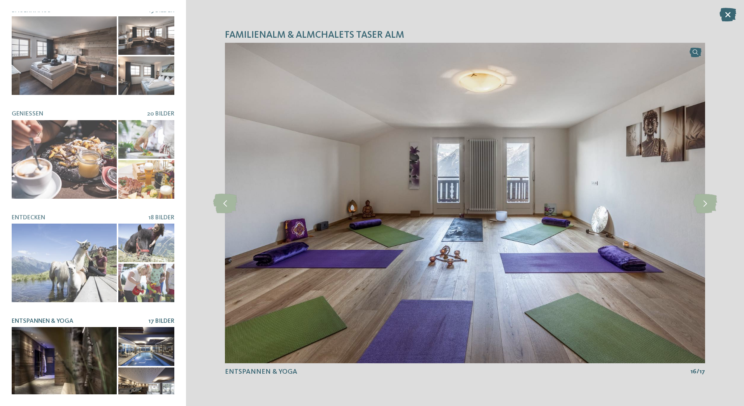
click at [712, 200] on icon at bounding box center [706, 202] width 24 height 19
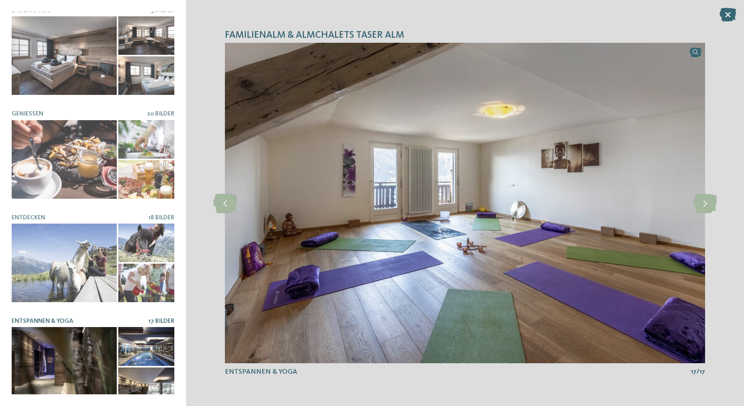
click at [708, 202] on icon at bounding box center [706, 202] width 24 height 19
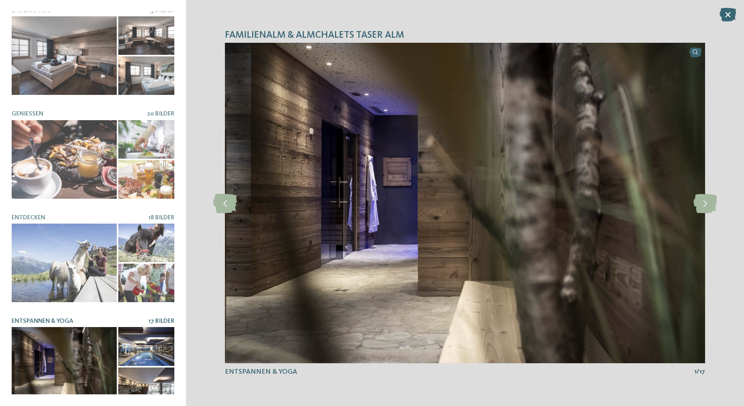
click at [709, 202] on icon at bounding box center [706, 202] width 24 height 19
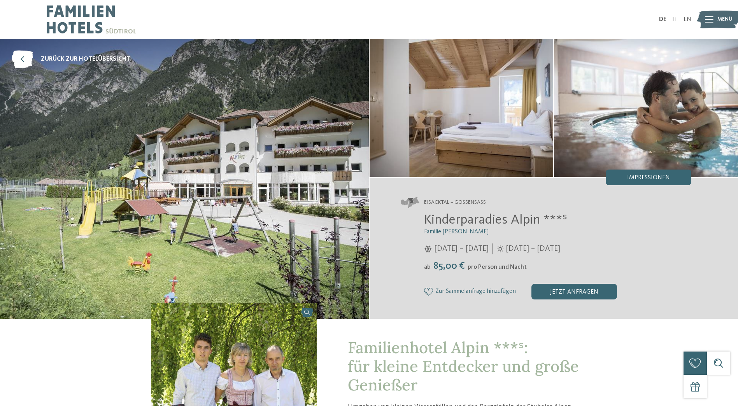
click at [647, 179] on span "Impressionen" at bounding box center [649, 178] width 43 height 6
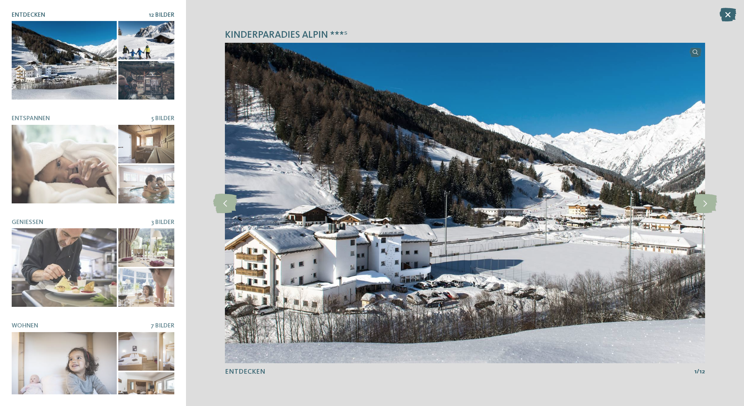
click at [55, 160] on div at bounding box center [64, 164] width 105 height 79
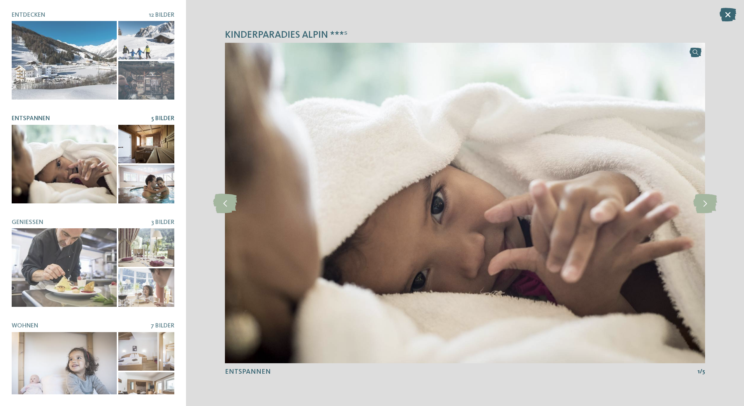
click at [707, 209] on icon at bounding box center [706, 202] width 24 height 19
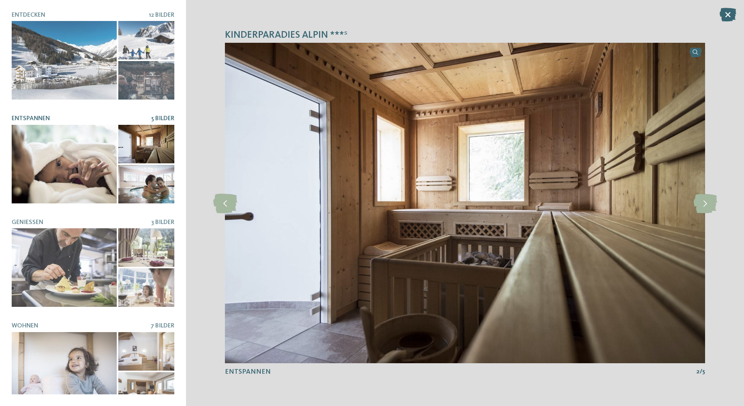
click at [700, 206] on icon at bounding box center [706, 202] width 24 height 19
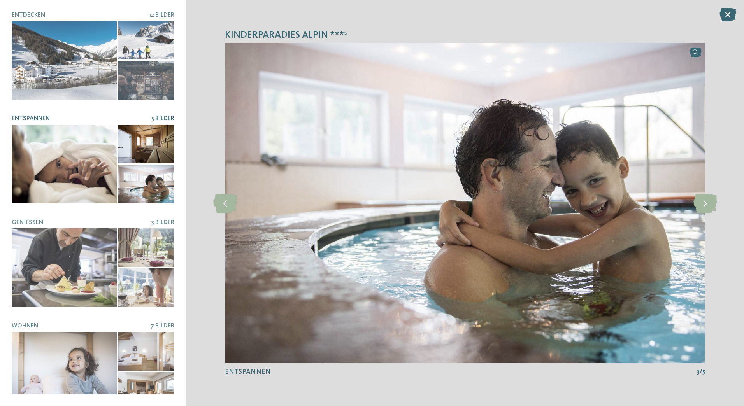
click at [708, 203] on icon at bounding box center [706, 202] width 24 height 19
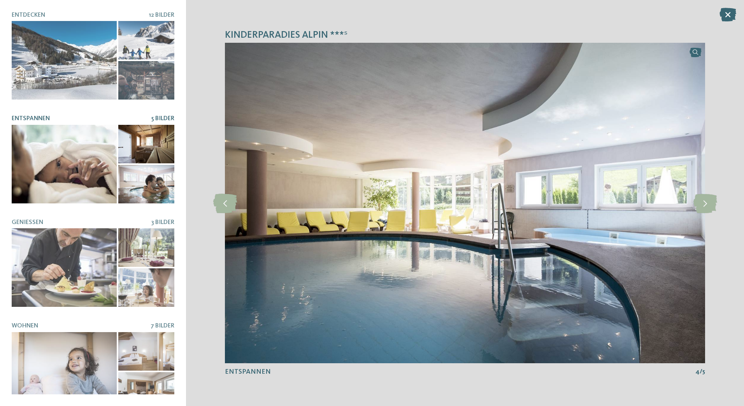
click at [705, 200] on icon at bounding box center [706, 202] width 24 height 19
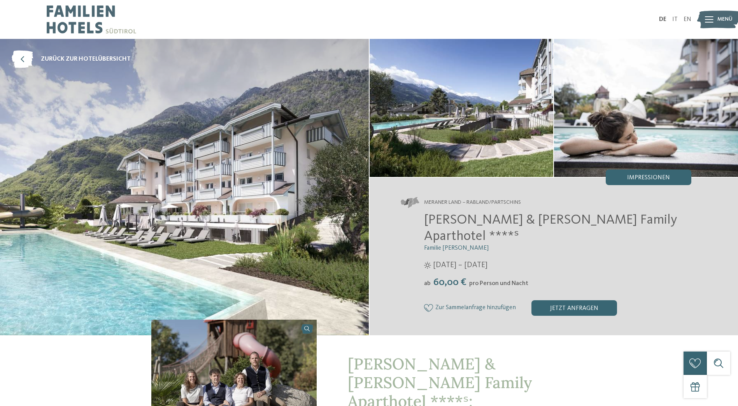
click at [652, 178] on span "Impressionen" at bounding box center [649, 178] width 43 height 6
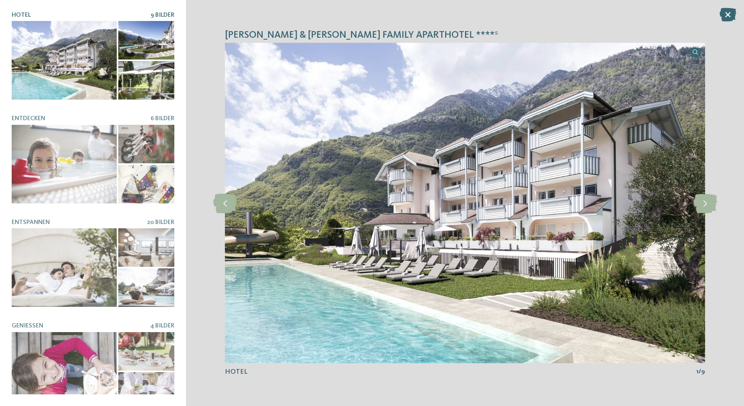
click at [58, 69] on div at bounding box center [64, 60] width 105 height 79
click at [696, 204] on icon at bounding box center [706, 202] width 24 height 19
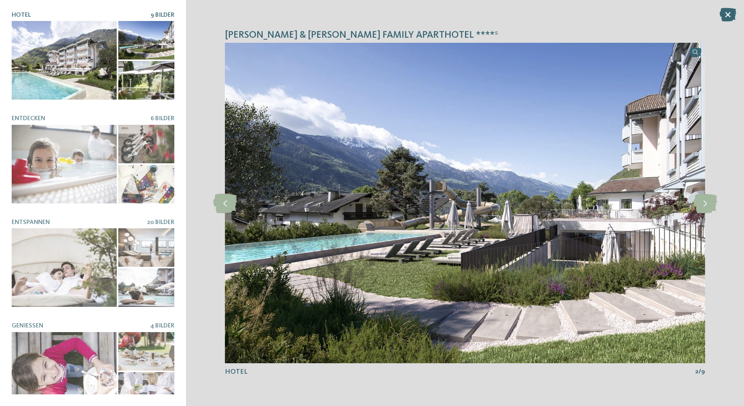
click at [704, 203] on icon at bounding box center [706, 202] width 24 height 19
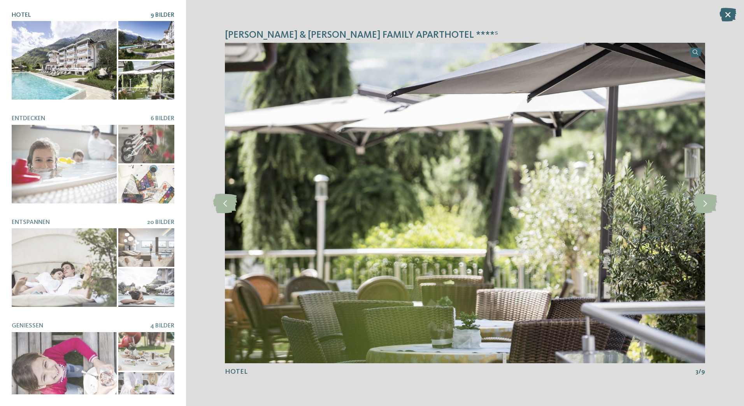
click at [702, 206] on icon at bounding box center [706, 202] width 24 height 19
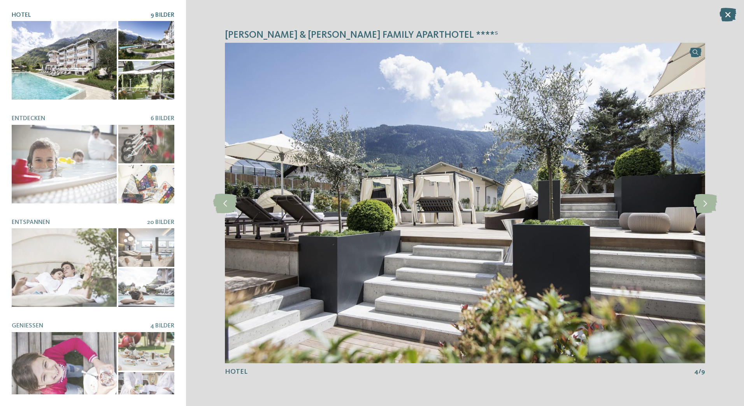
click at [711, 204] on icon at bounding box center [706, 202] width 24 height 19
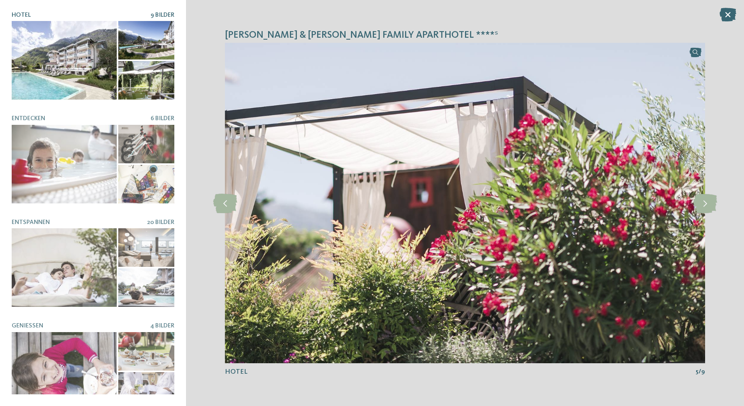
click at [712, 203] on icon at bounding box center [706, 202] width 24 height 19
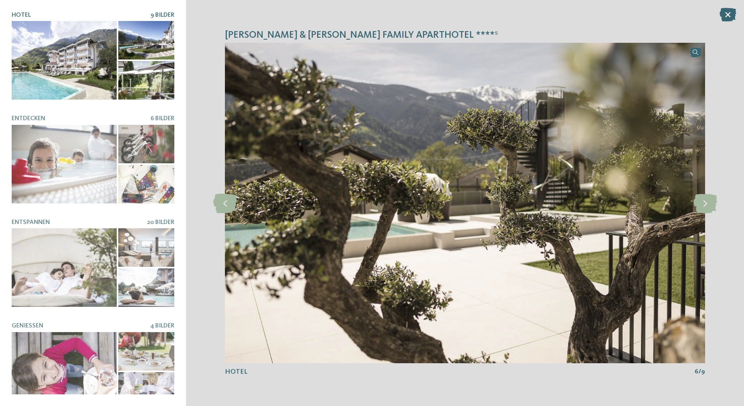
click at [708, 202] on icon at bounding box center [706, 202] width 24 height 19
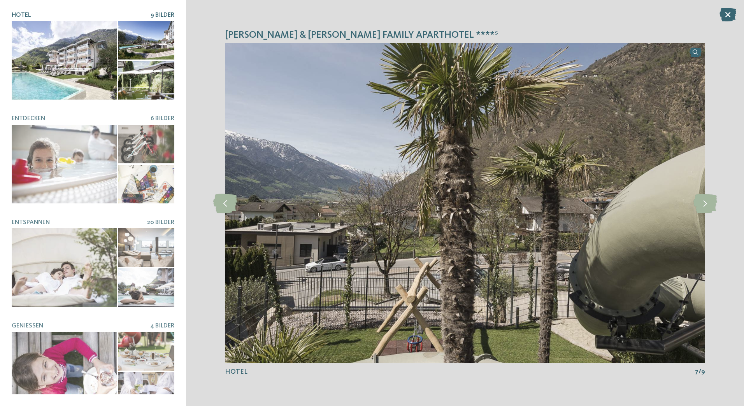
click at [708, 202] on icon at bounding box center [706, 202] width 24 height 19
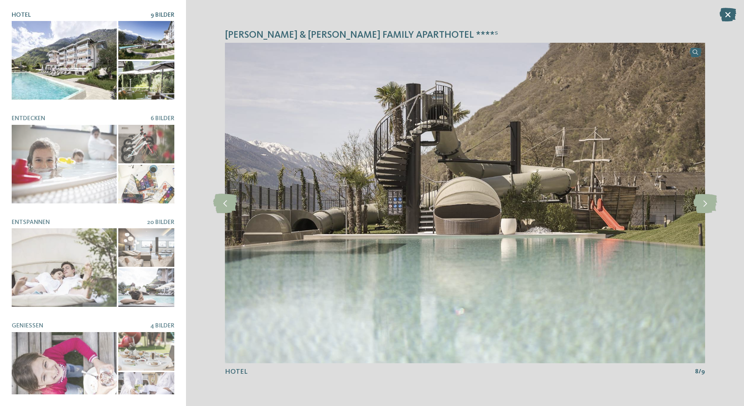
click at [707, 202] on icon at bounding box center [706, 202] width 24 height 19
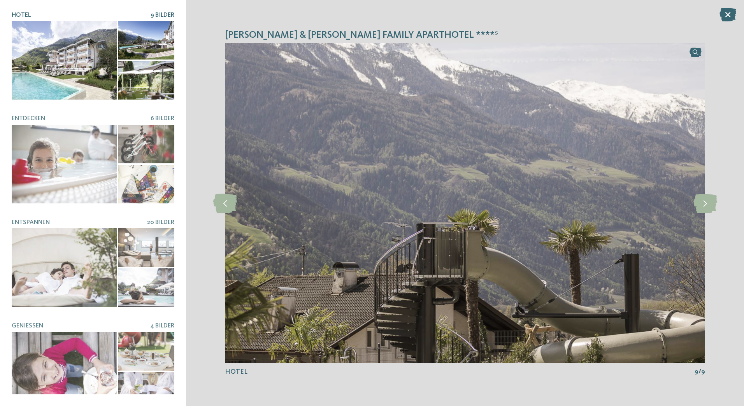
click at [709, 202] on icon at bounding box center [706, 202] width 24 height 19
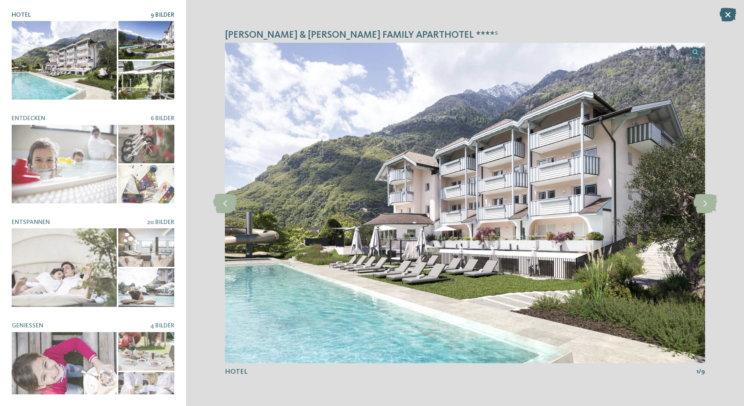
click at [710, 202] on icon at bounding box center [706, 202] width 24 height 19
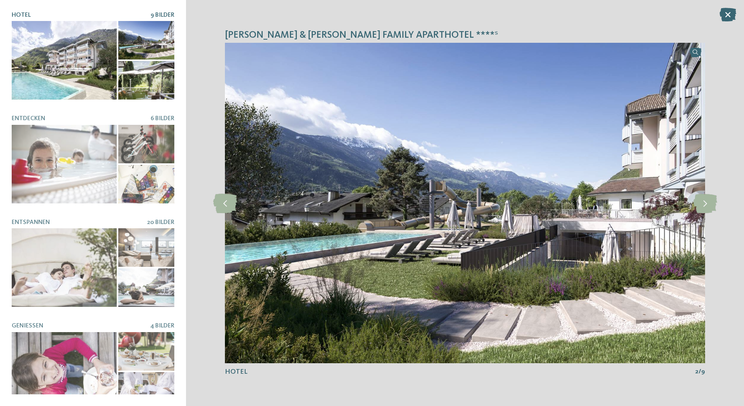
click at [67, 161] on div at bounding box center [64, 164] width 105 height 79
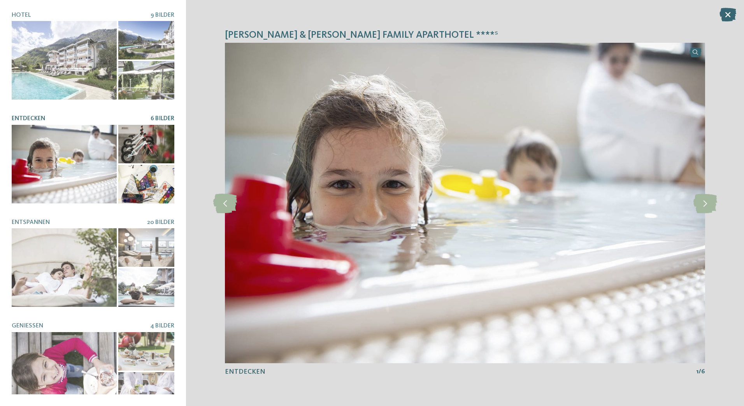
click at [707, 200] on icon at bounding box center [706, 202] width 24 height 19
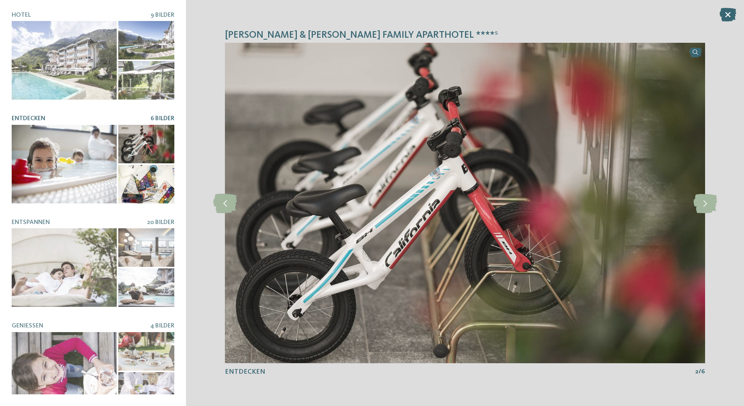
click at [707, 201] on icon at bounding box center [706, 202] width 24 height 19
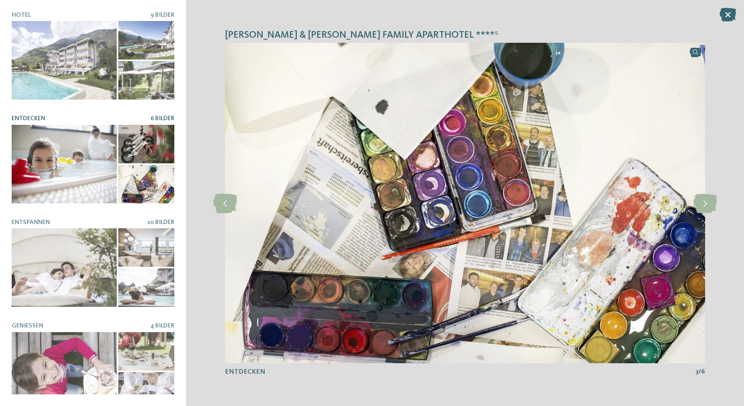
click at [709, 201] on icon at bounding box center [706, 202] width 24 height 19
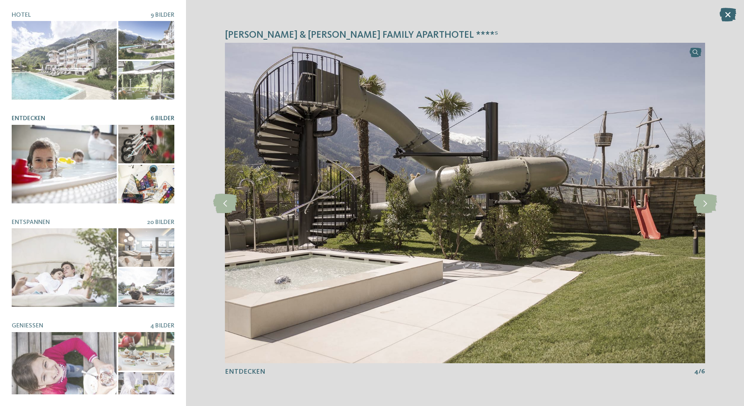
click at [706, 200] on icon at bounding box center [706, 202] width 24 height 19
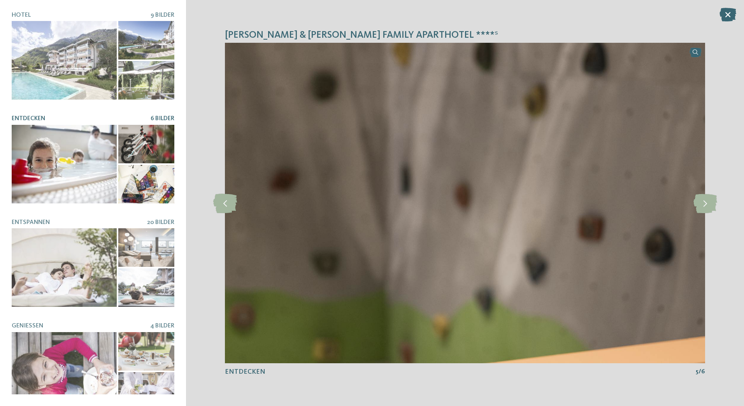
click at [707, 202] on icon at bounding box center [706, 202] width 24 height 19
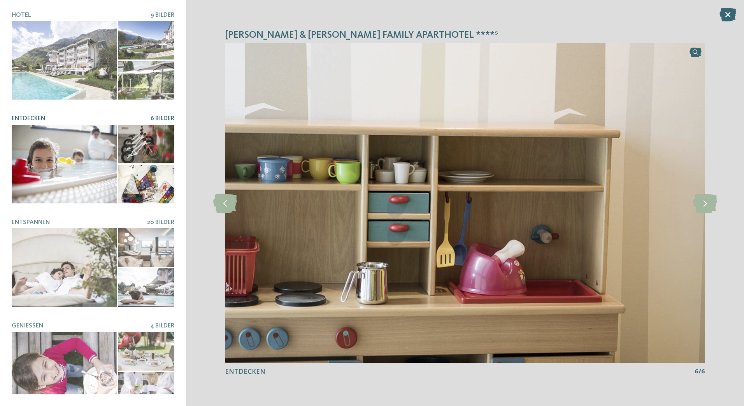
click at [707, 202] on icon at bounding box center [706, 202] width 24 height 19
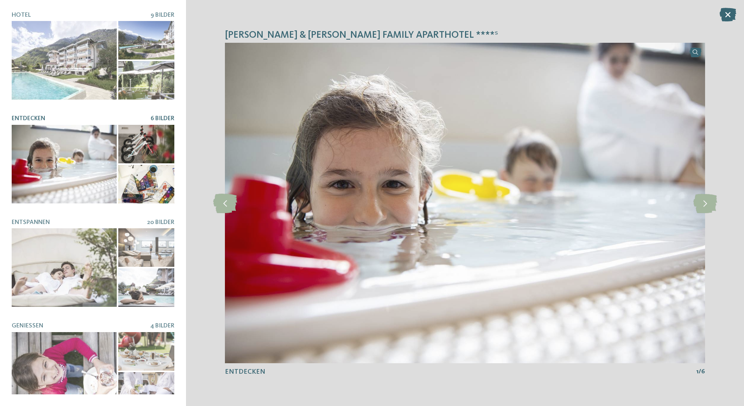
click at [705, 203] on icon at bounding box center [706, 202] width 24 height 19
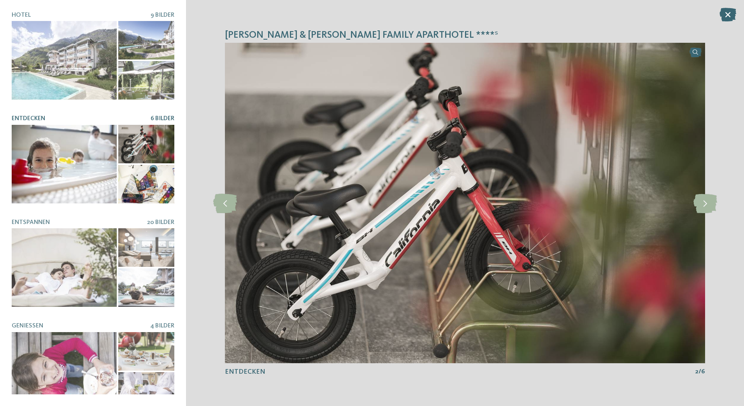
click at [707, 202] on icon at bounding box center [706, 202] width 24 height 19
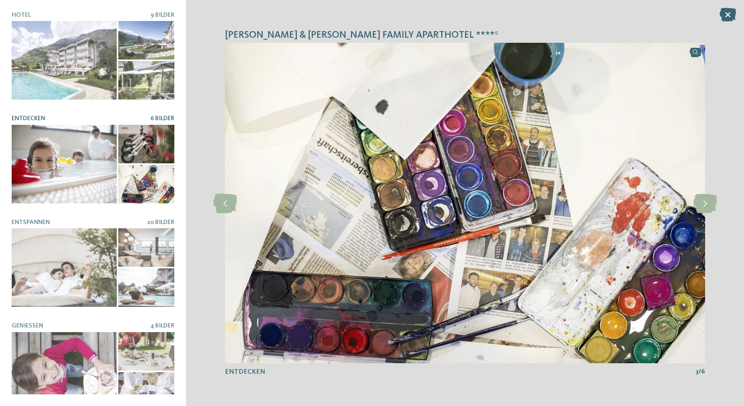
click at [47, 266] on div at bounding box center [64, 268] width 105 height 79
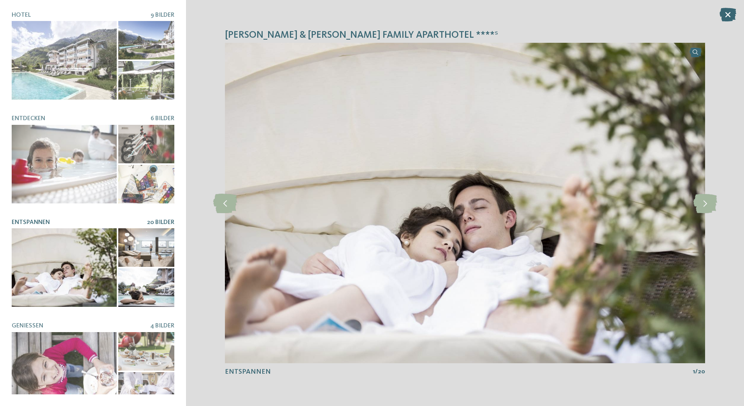
click at [706, 200] on icon at bounding box center [706, 202] width 24 height 19
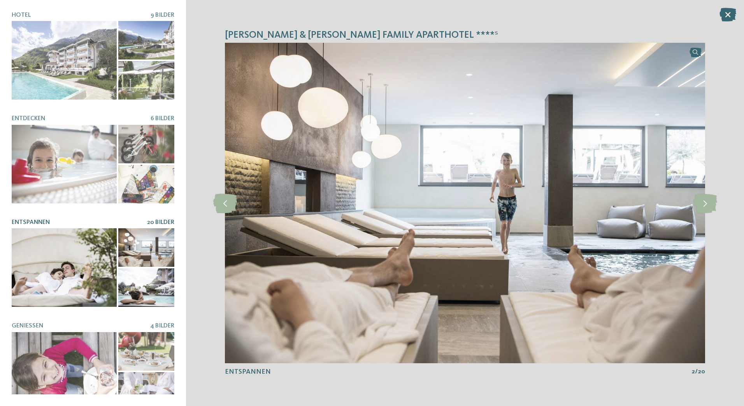
click at [705, 200] on icon at bounding box center [706, 202] width 24 height 19
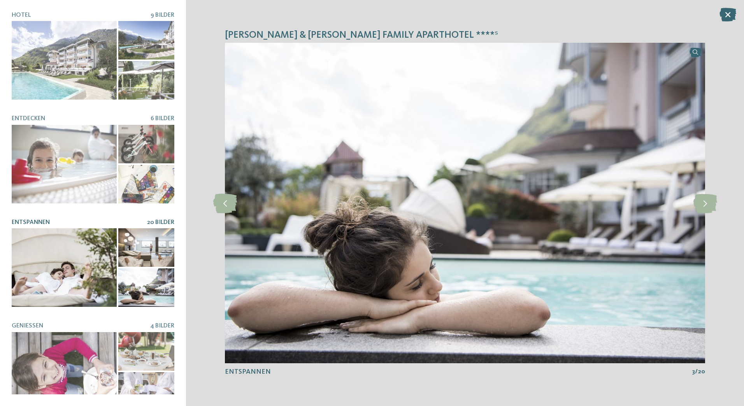
click at [709, 201] on icon at bounding box center [706, 202] width 24 height 19
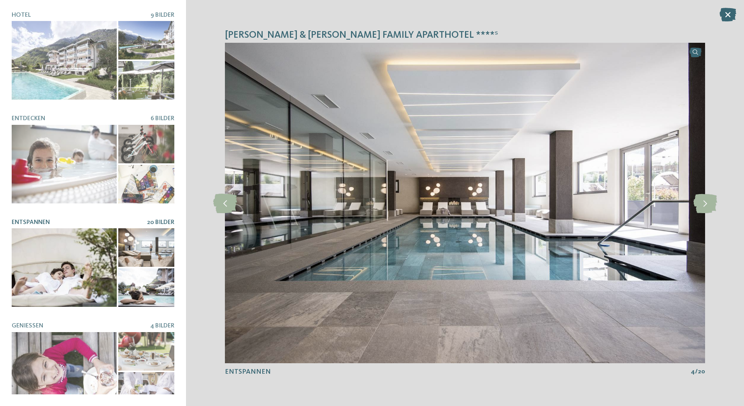
click at [707, 203] on icon at bounding box center [706, 202] width 24 height 19
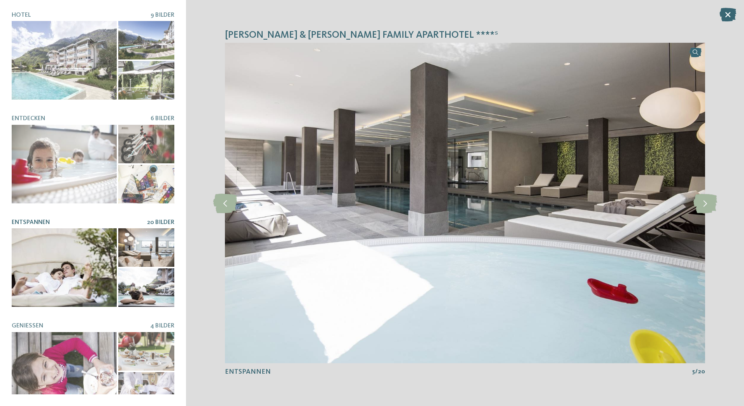
click at [708, 200] on icon at bounding box center [706, 202] width 24 height 19
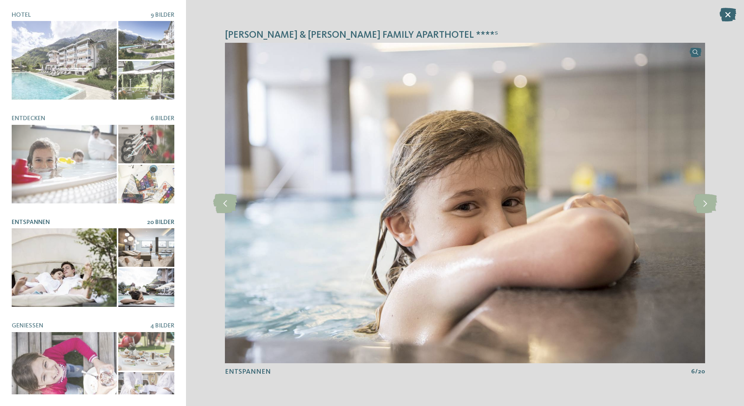
click at [222, 206] on icon at bounding box center [225, 202] width 24 height 19
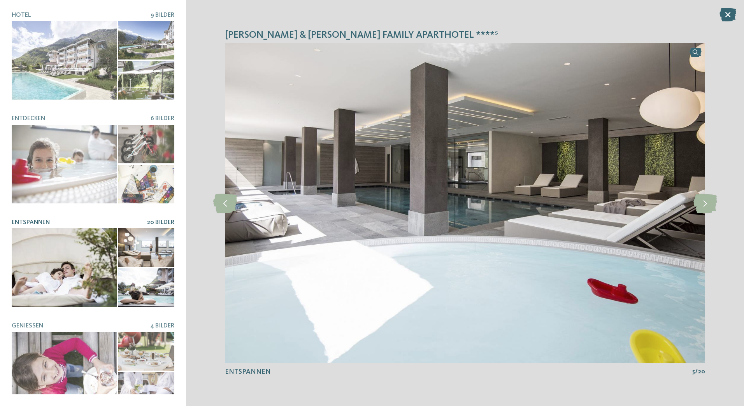
click at [708, 200] on icon at bounding box center [706, 202] width 24 height 19
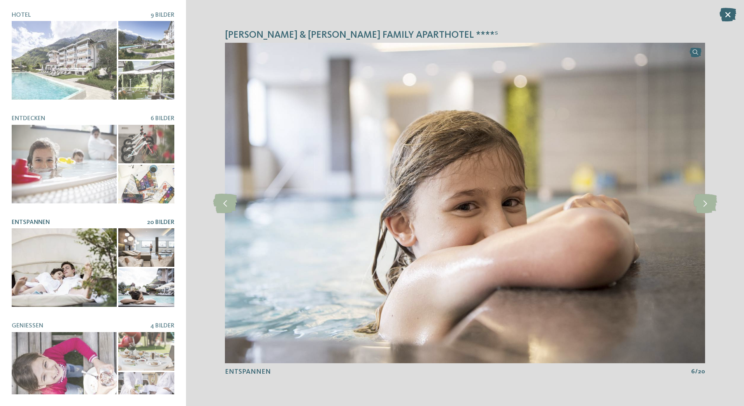
click at [708, 200] on icon at bounding box center [706, 202] width 24 height 19
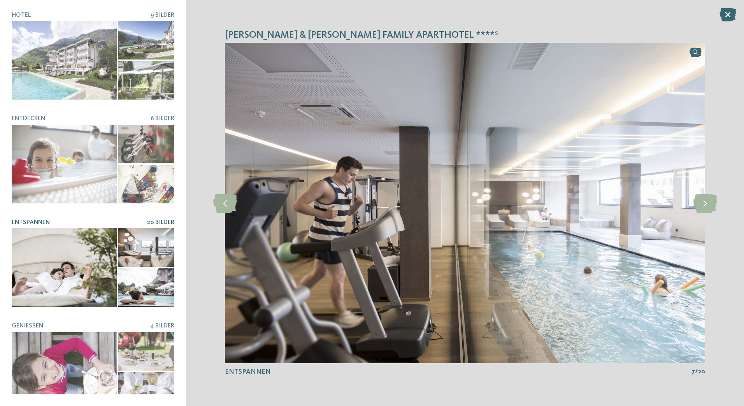
click at [707, 204] on icon at bounding box center [706, 202] width 24 height 19
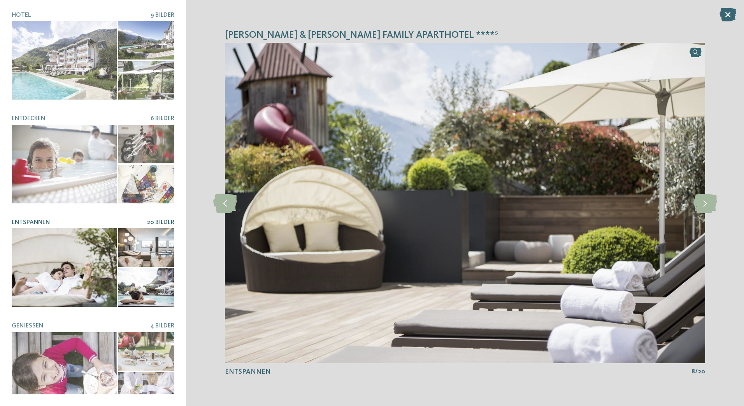
click at [706, 203] on icon at bounding box center [706, 202] width 24 height 19
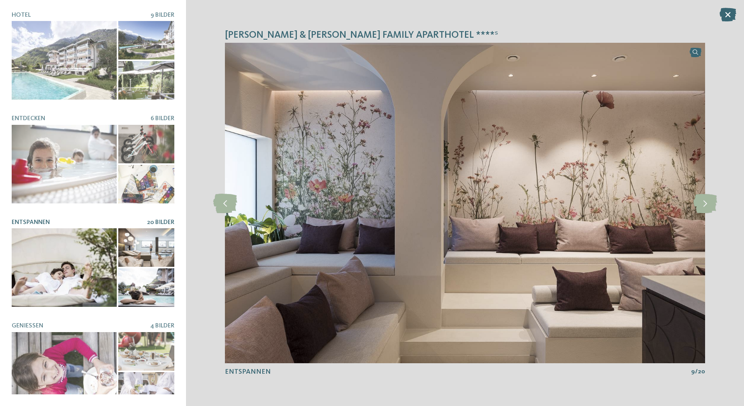
click at [705, 204] on icon at bounding box center [706, 202] width 24 height 19
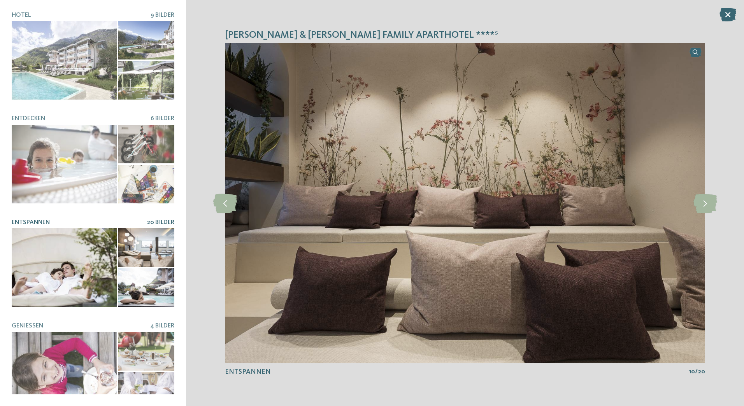
click at [712, 204] on icon at bounding box center [706, 202] width 24 height 19
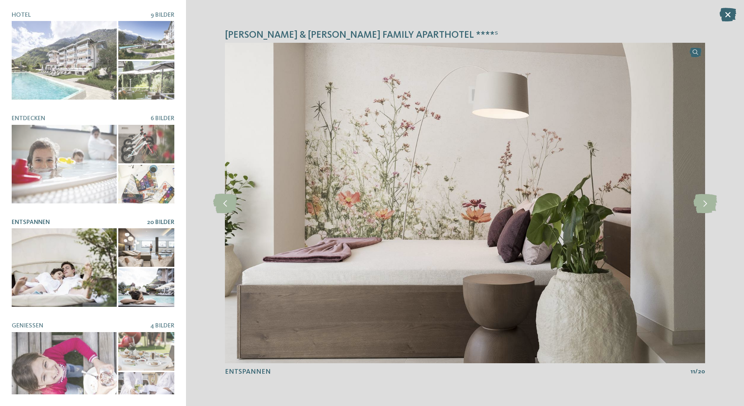
click at [710, 203] on icon at bounding box center [706, 202] width 24 height 19
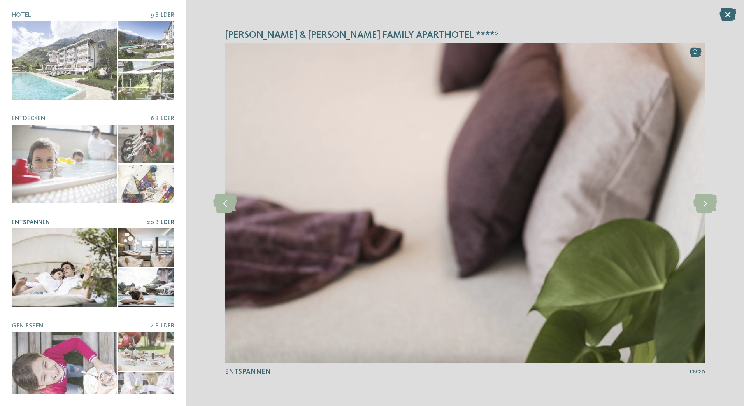
click at [708, 203] on icon at bounding box center [706, 202] width 24 height 19
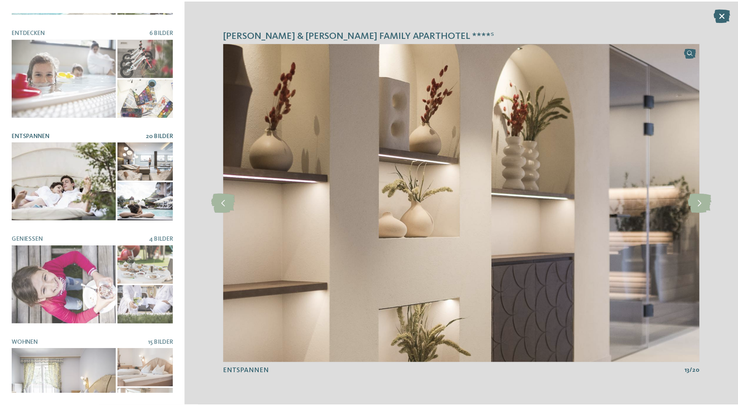
scroll to position [111, 0]
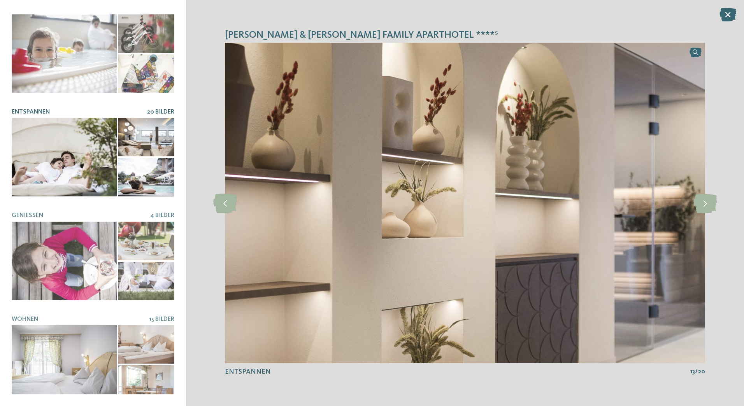
click at [72, 251] on div at bounding box center [64, 261] width 105 height 79
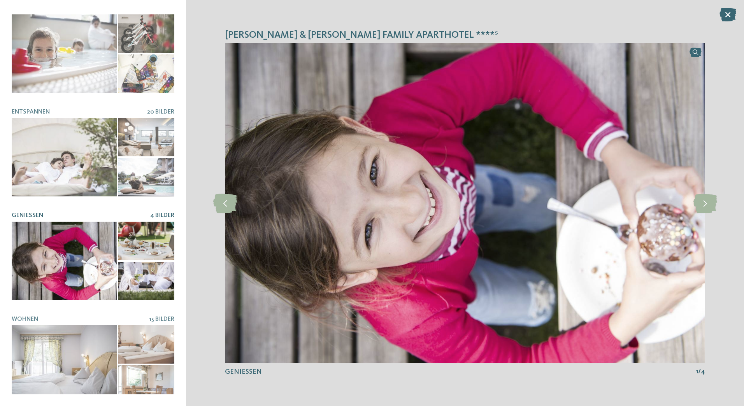
click at [706, 201] on icon at bounding box center [706, 202] width 24 height 19
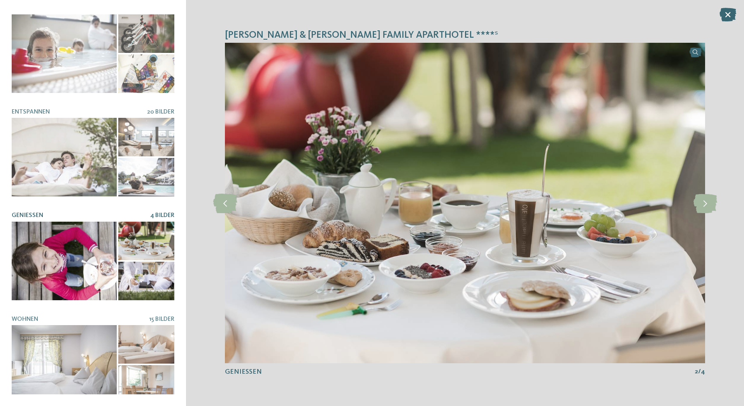
click at [710, 202] on icon at bounding box center [706, 202] width 24 height 19
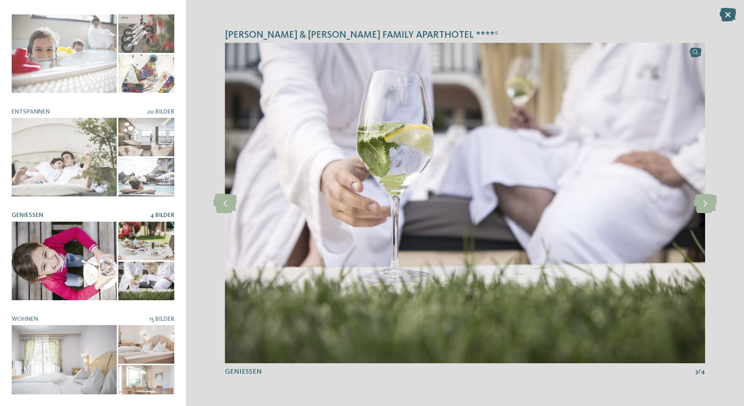
click at [708, 202] on icon at bounding box center [706, 202] width 24 height 19
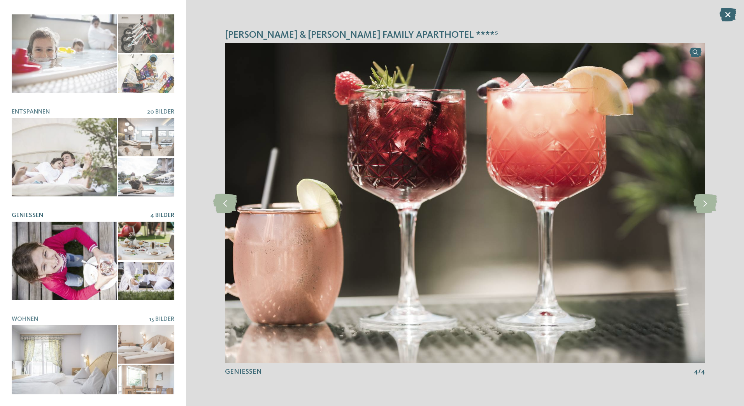
click at [58, 355] on div at bounding box center [64, 364] width 105 height 79
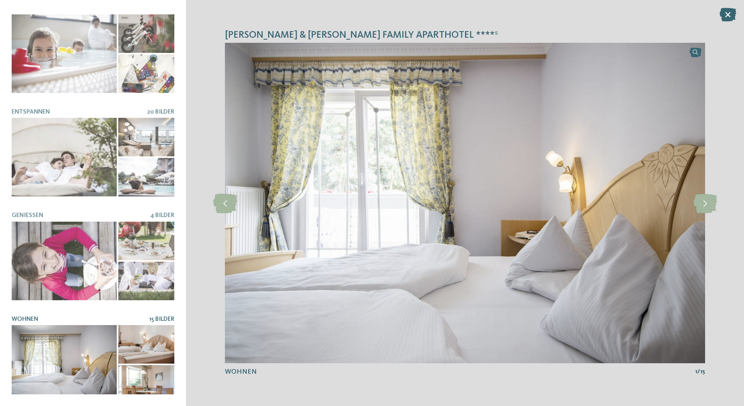
click at [708, 200] on icon at bounding box center [706, 202] width 24 height 19
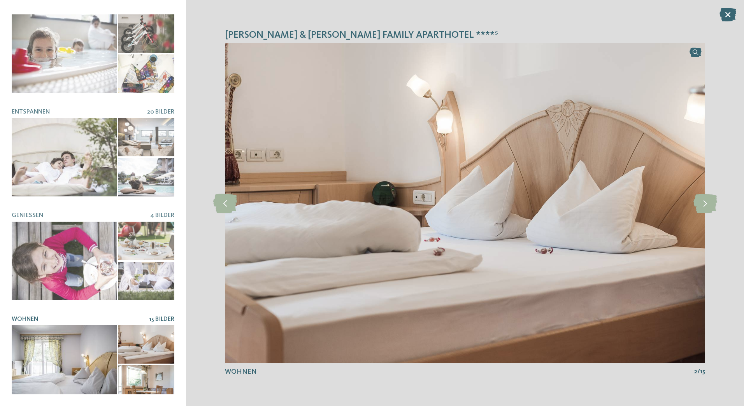
click at [710, 201] on icon at bounding box center [706, 202] width 24 height 19
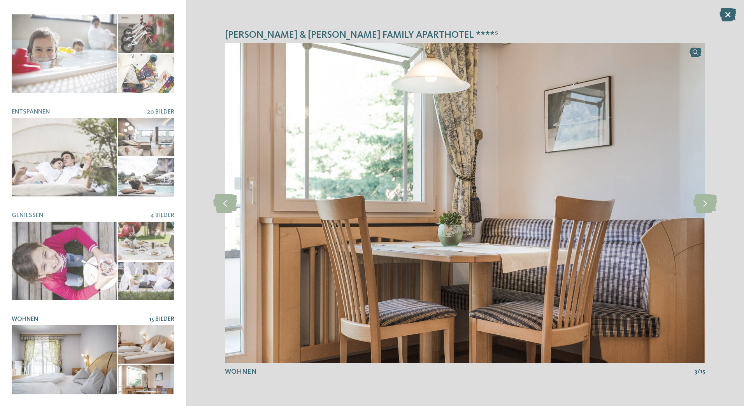
click at [711, 202] on icon at bounding box center [706, 202] width 24 height 19
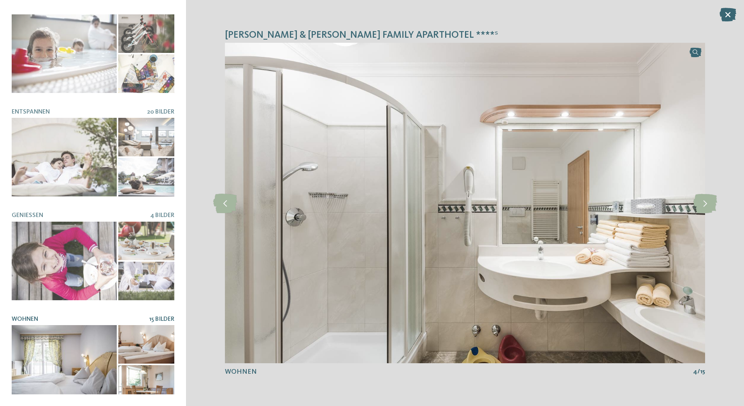
click at [710, 201] on icon at bounding box center [706, 202] width 24 height 19
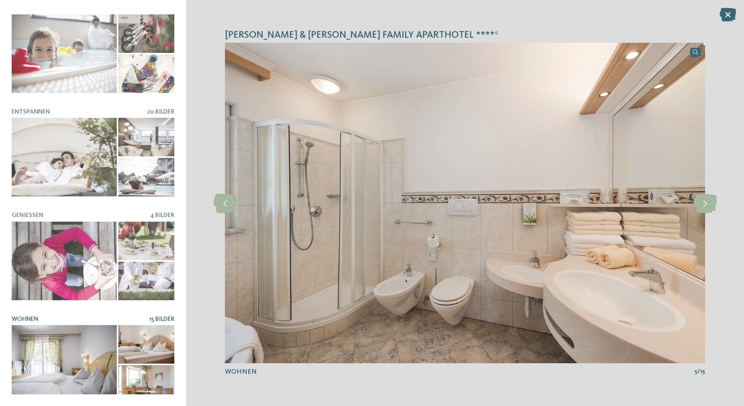
click at [705, 204] on icon at bounding box center [706, 202] width 24 height 19
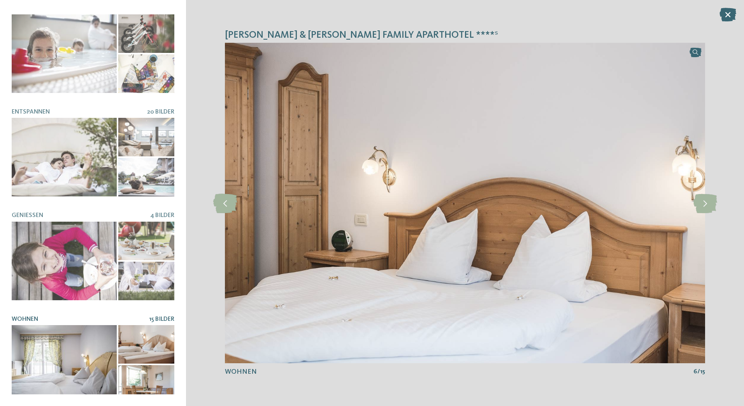
click at [705, 204] on icon at bounding box center [706, 202] width 24 height 19
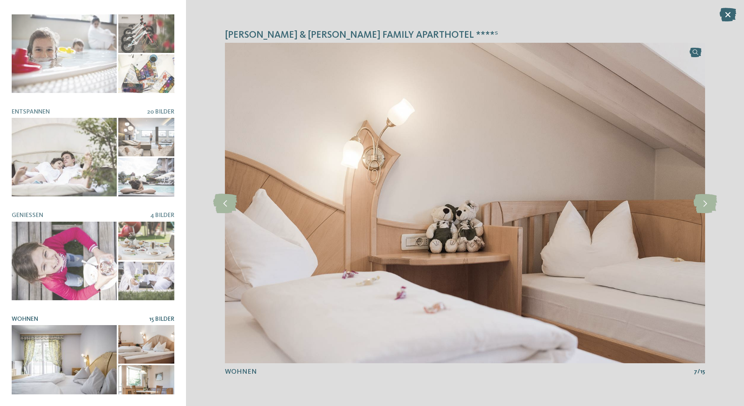
click at [706, 204] on icon at bounding box center [706, 202] width 24 height 19
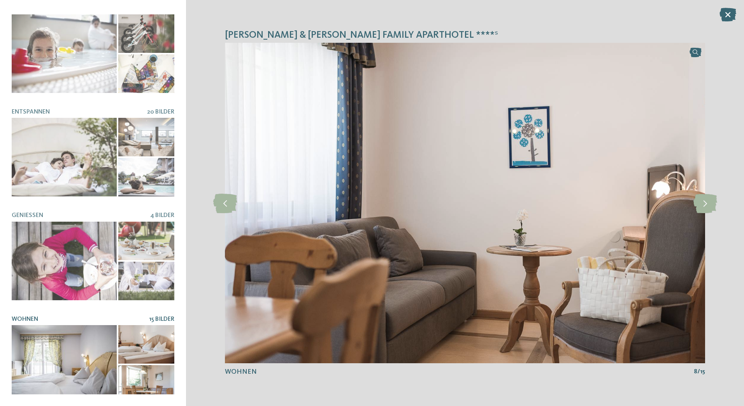
click at [736, 14] on icon at bounding box center [728, 15] width 17 height 14
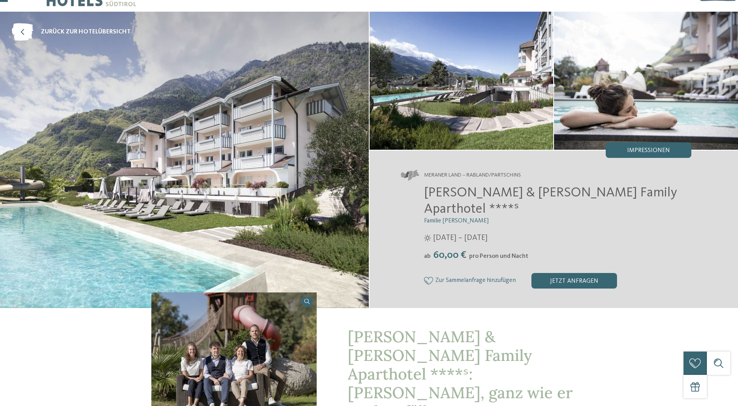
scroll to position [27, 0]
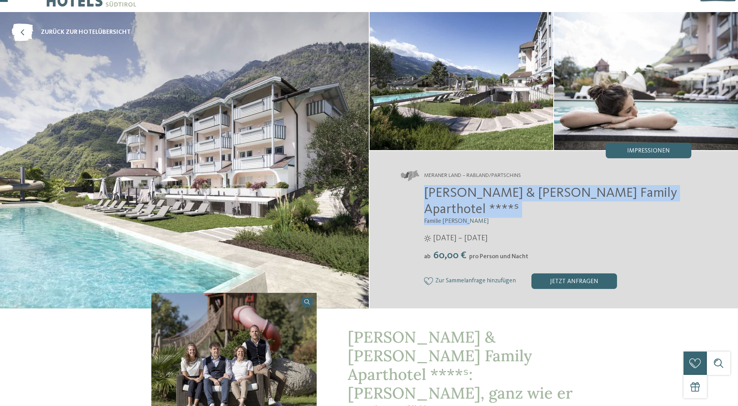
copy div "Heidi & Edith Family Aparthotel ****ˢ Familie Klotzner"
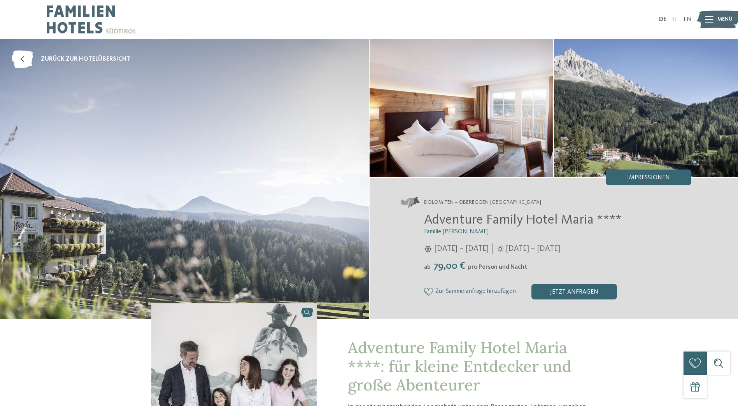
click at [657, 171] on div "Impressionen" at bounding box center [649, 178] width 86 height 16
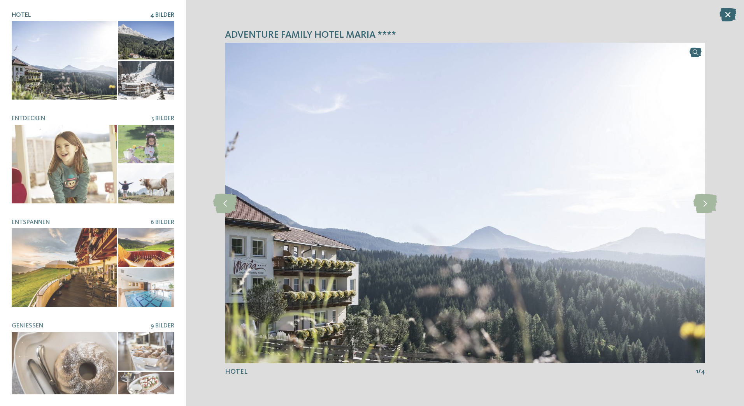
click at [705, 200] on icon at bounding box center [706, 202] width 24 height 19
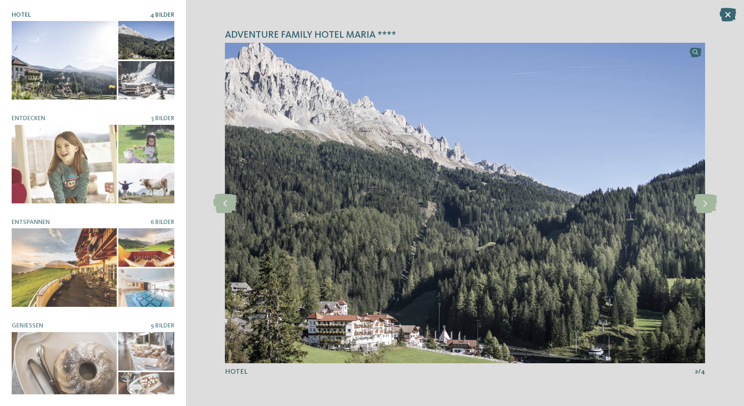
click at [705, 205] on icon at bounding box center [706, 202] width 24 height 19
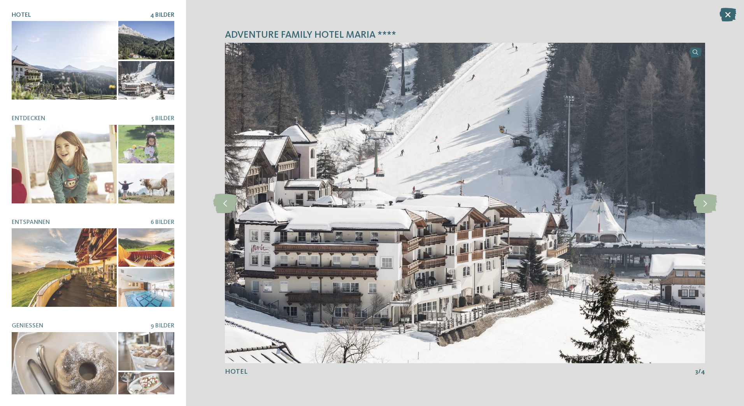
click at [709, 205] on icon at bounding box center [706, 202] width 24 height 19
